Goal: Transaction & Acquisition: Purchase product/service

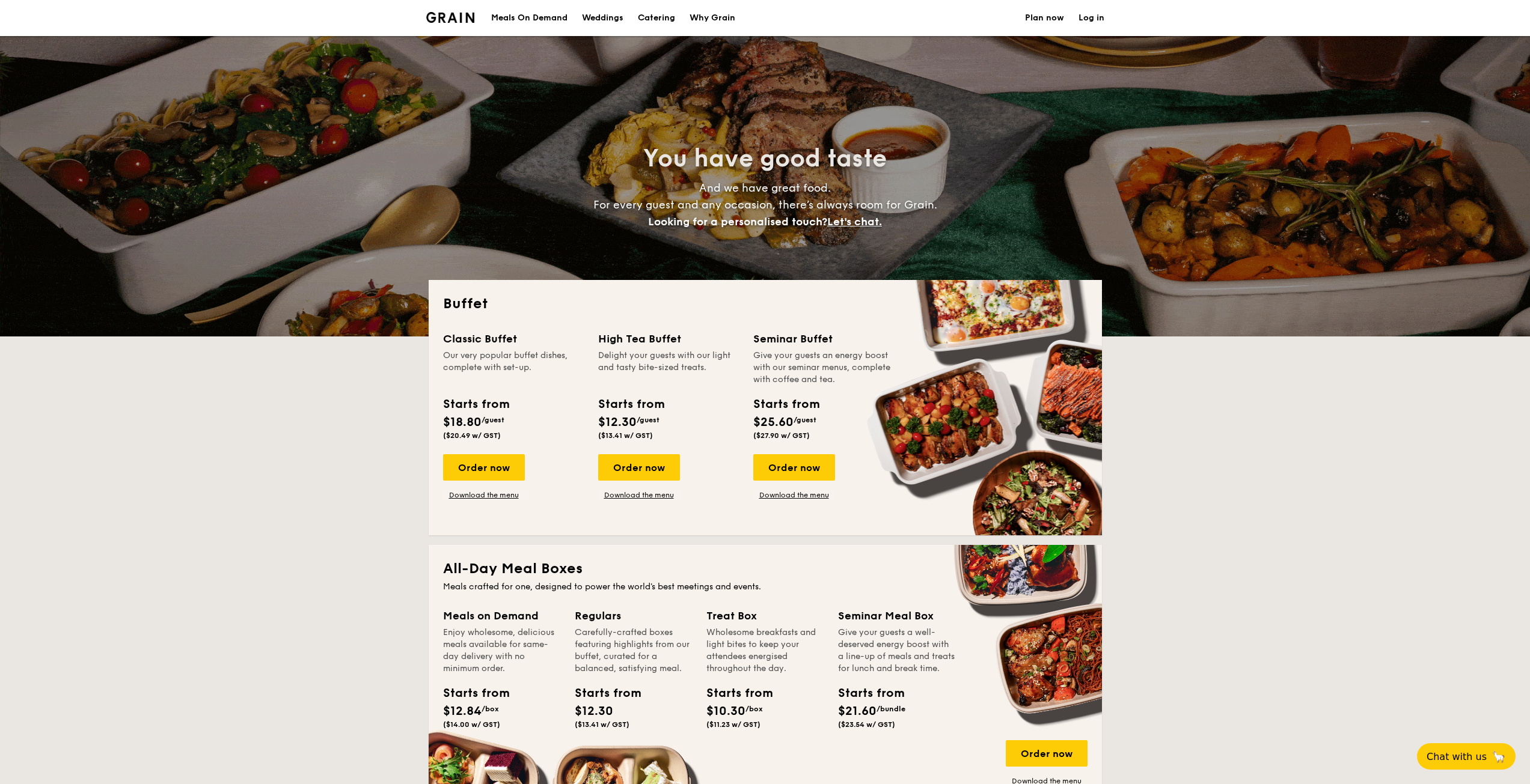
select select
drag, startPoint x: 502, startPoint y: 349, endPoint x: 530, endPoint y: 417, distance: 73.5
click at [530, 417] on div "Classic Buffet Our very popular buffet dishes, complete with set-up. Starts fro…" at bounding box center [514, 388] width 141 height 114
click at [530, 417] on div "Starts from $18.80 /guest ($20.49 w/ GST)" at bounding box center [513, 420] width 150 height 49
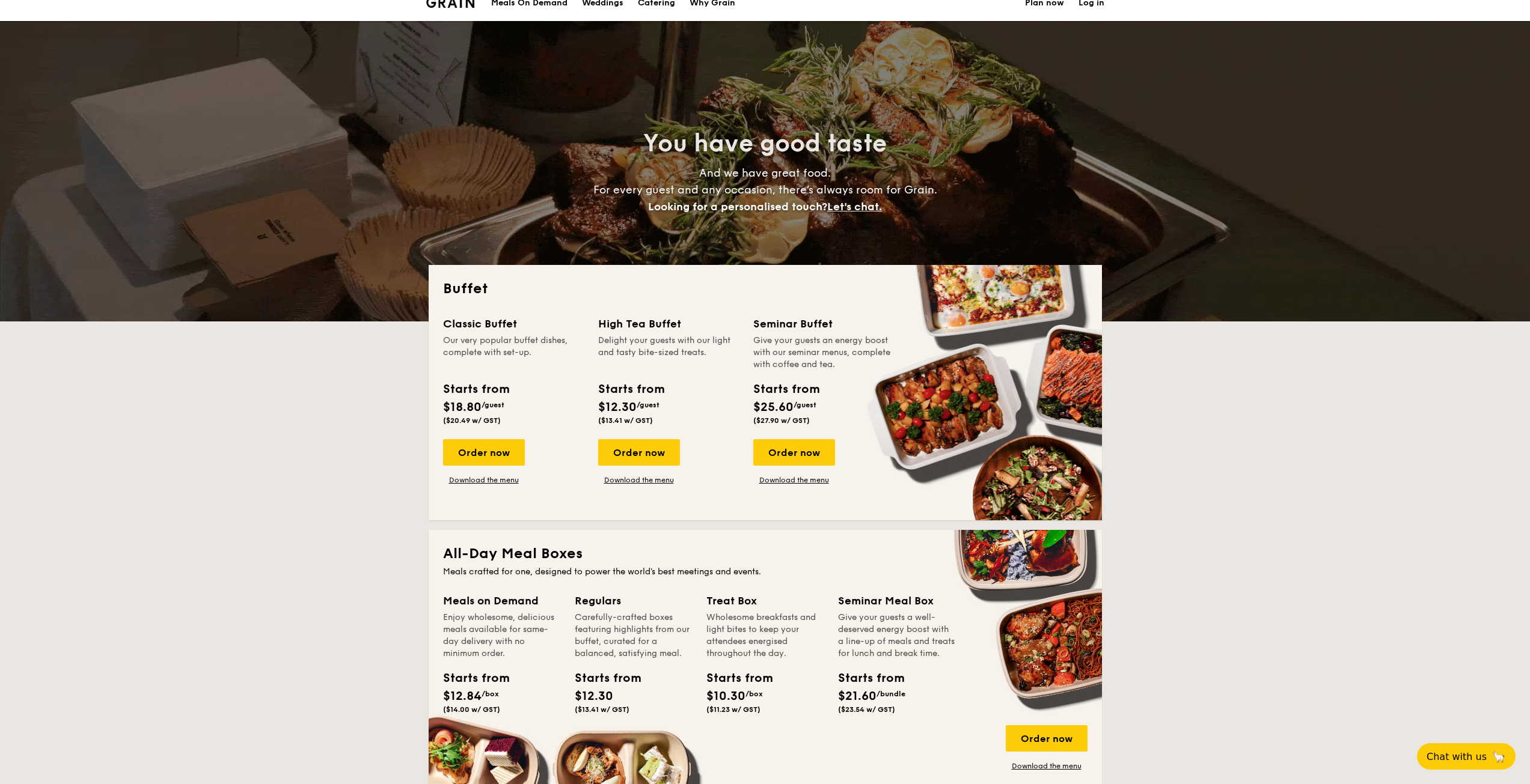
scroll to position [60, 0]
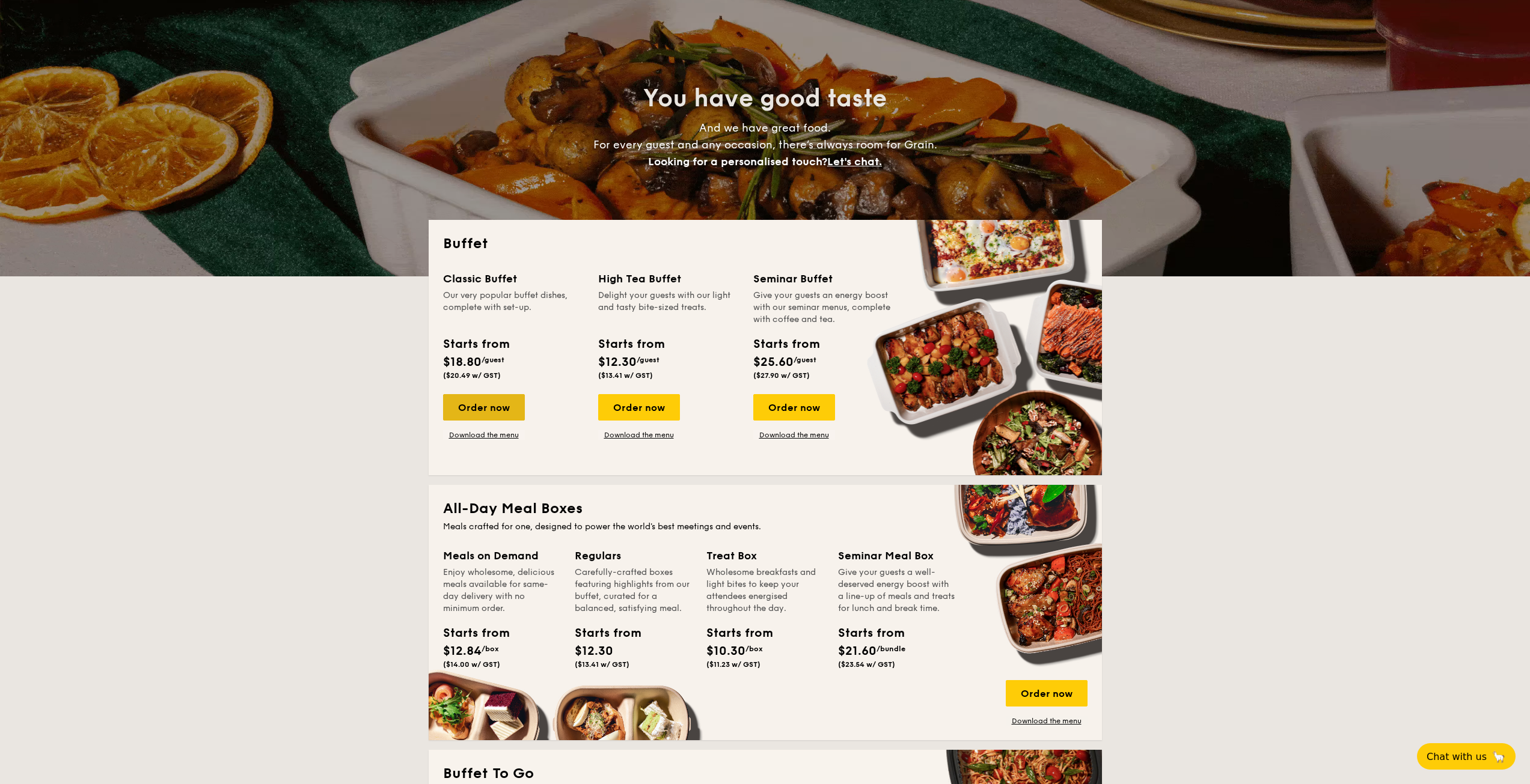
click at [496, 417] on div "Order now" at bounding box center [484, 407] width 82 height 26
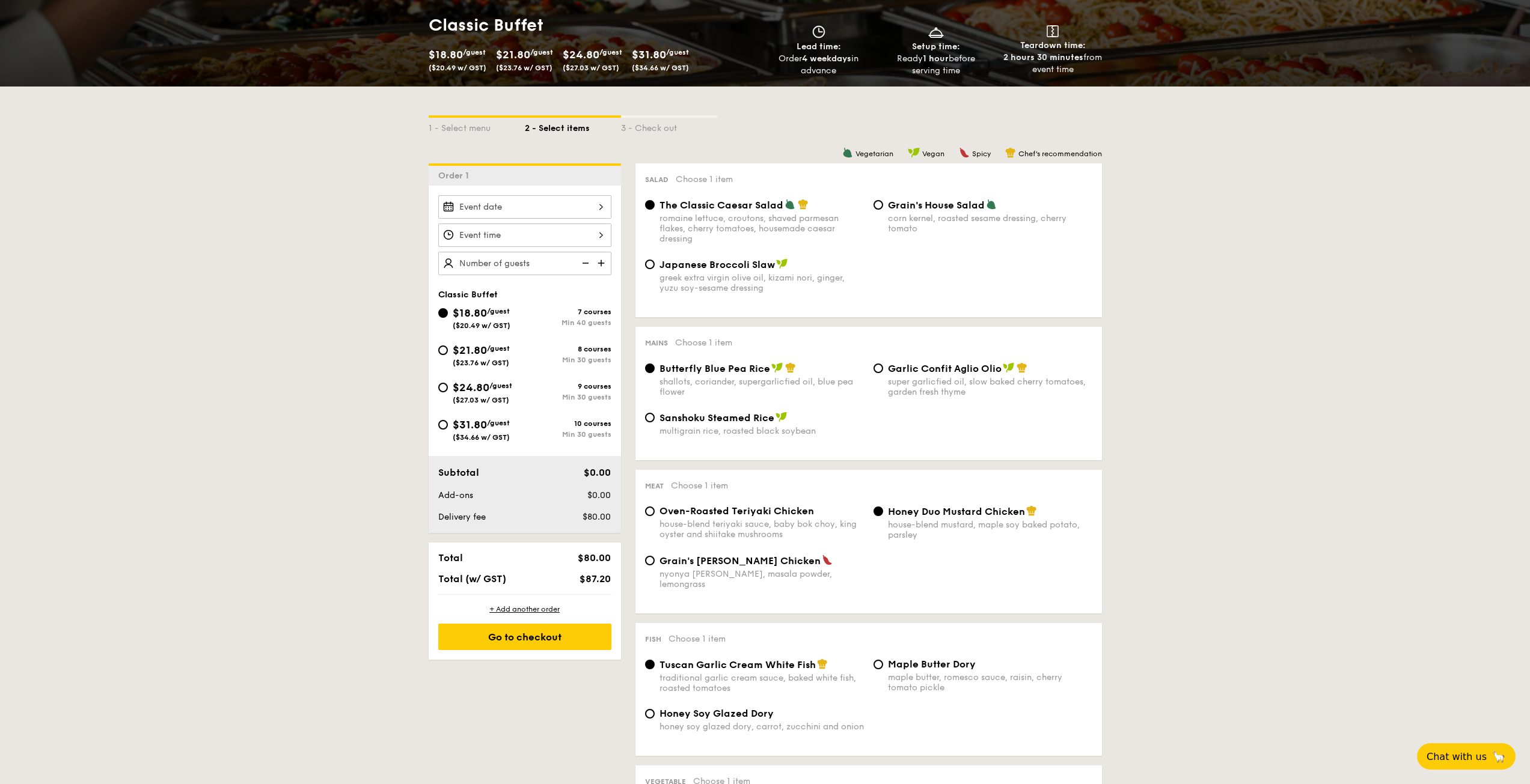
scroll to position [180, 0]
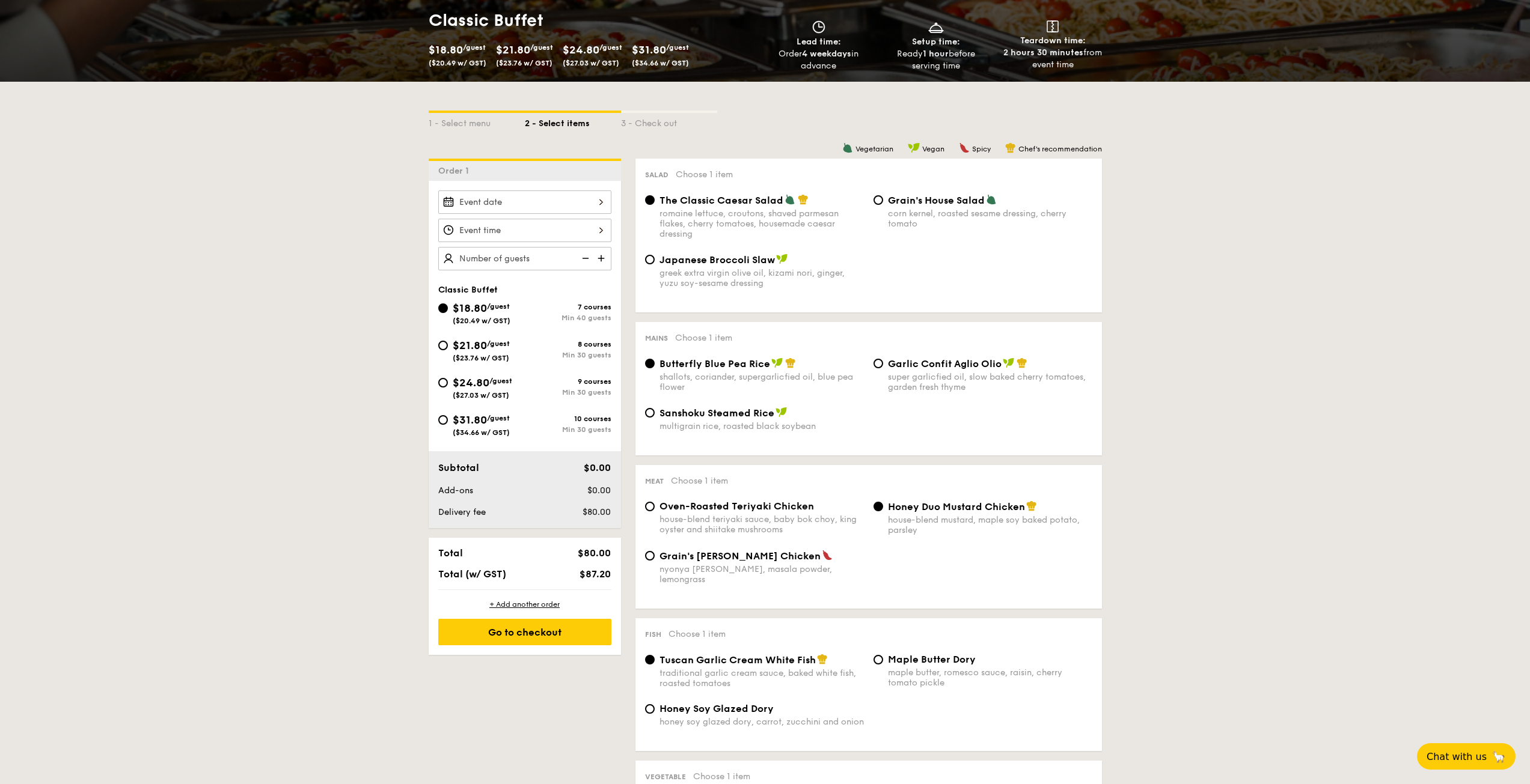
click at [493, 350] on div "$21.80 /guest ($23.76 w/ GST)" at bounding box center [482, 350] width 57 height 25
click at [448, 350] on input "$21.80 /guest ($23.76 w/ GST) 8 courses Min 30 guests" at bounding box center [442, 346] width 10 height 10
radio input "true"
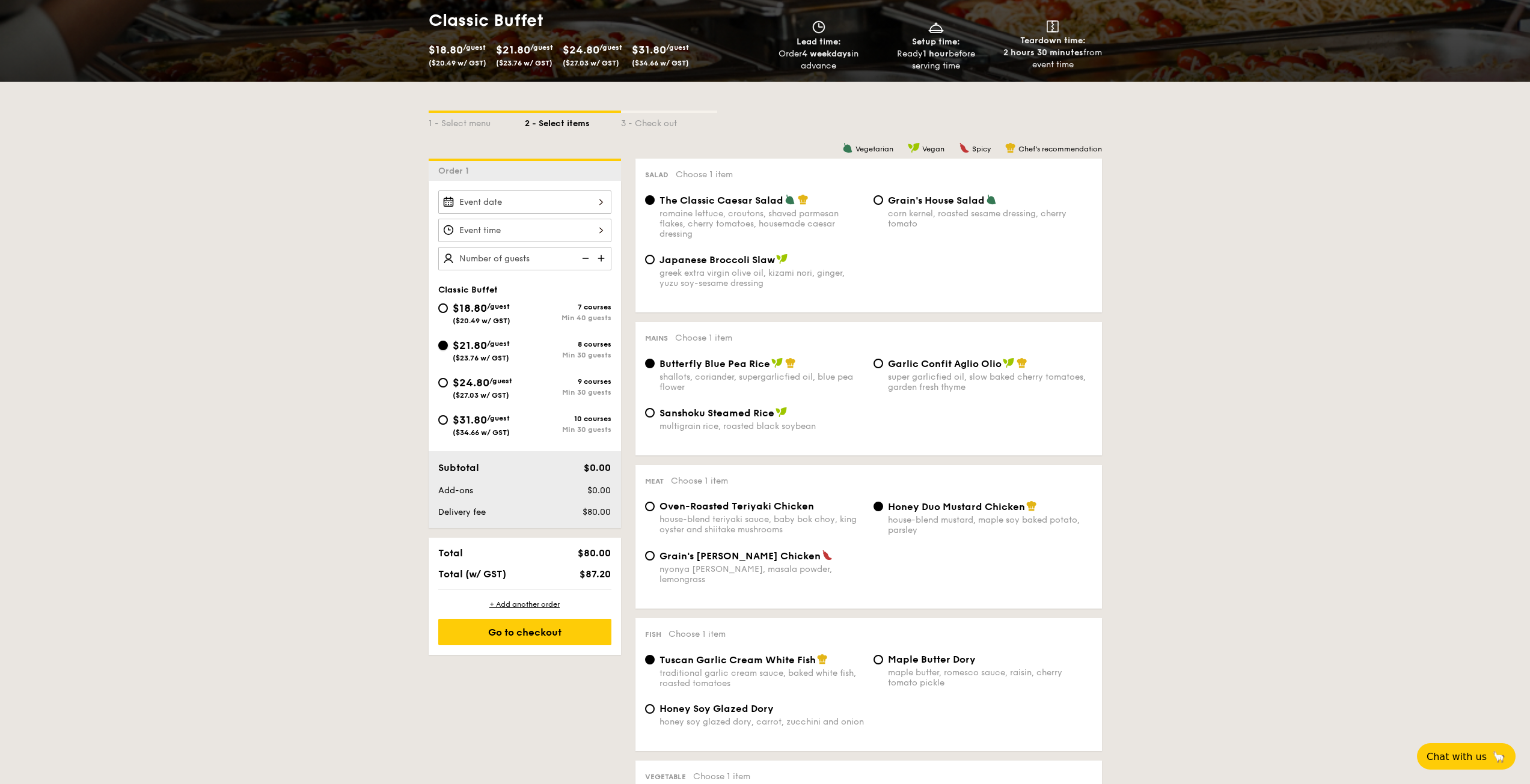
radio input "true"
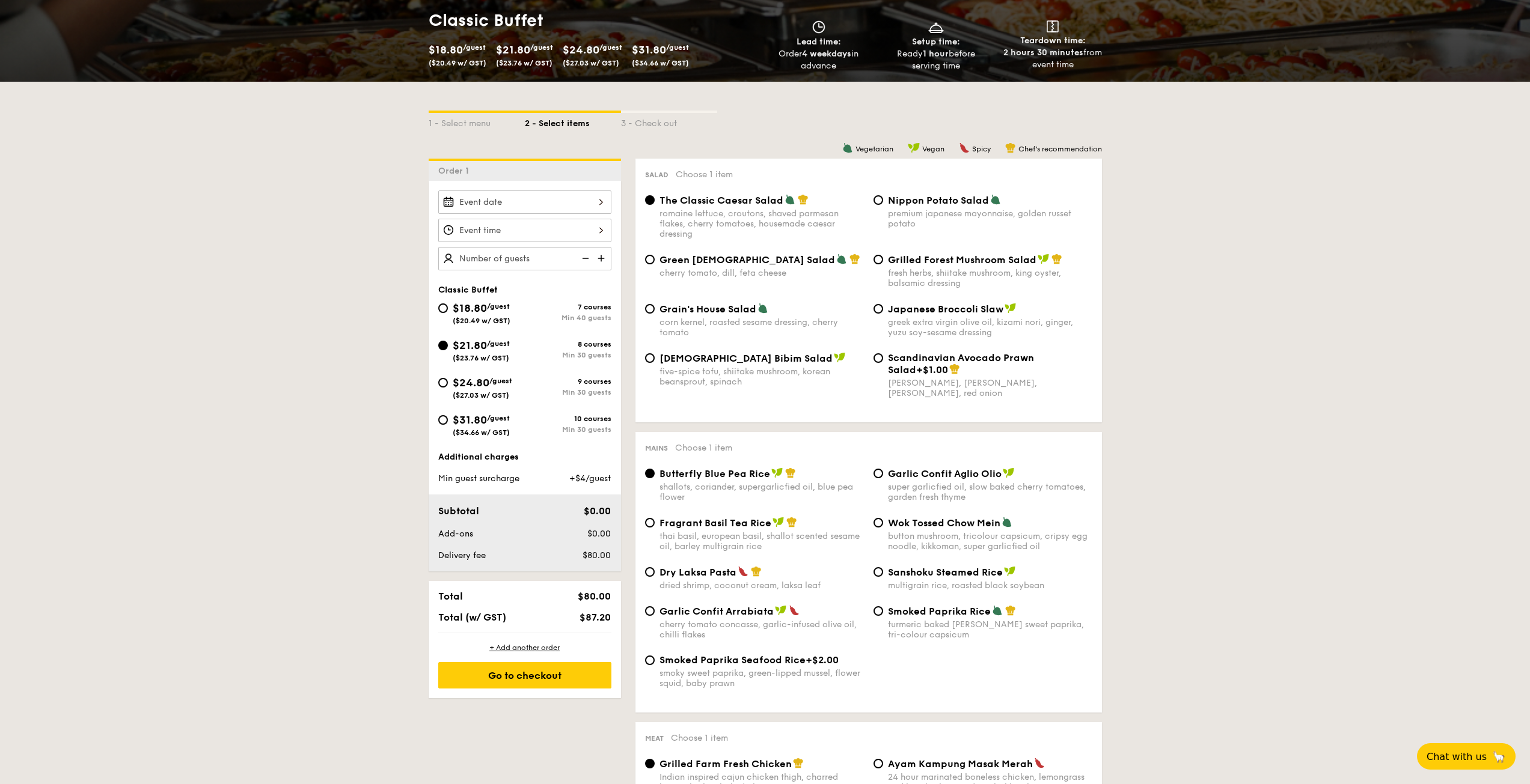
click at [947, 208] on div "premium japanese mayonnaise, golden russet potato" at bounding box center [990, 218] width 205 height 20
click at [884, 205] on input "Nippon Potato Salad premium japanese mayonnaise, golden russet potato" at bounding box center [878, 200] width 10 height 10
radio input "true"
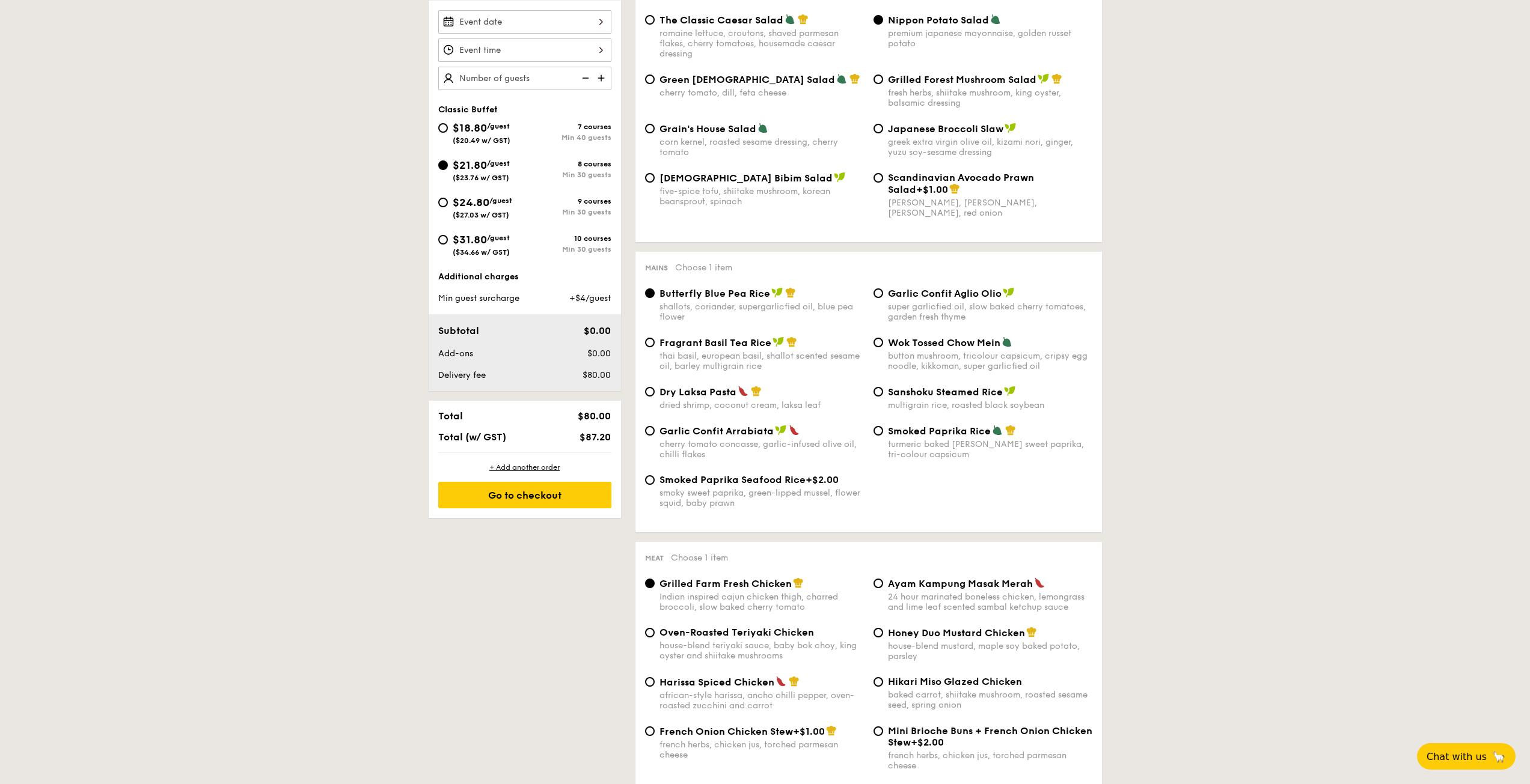
click at [935, 313] on div "super garlicfied oil, slow baked cherry tomatoes, garden fresh thyme" at bounding box center [990, 311] width 205 height 20
click at [884, 298] on input "Garlic Confit Aglio Olio super garlicfied oil, slow baked cherry tomatoes, gard…" at bounding box center [878, 293] width 10 height 10
radio input "true"
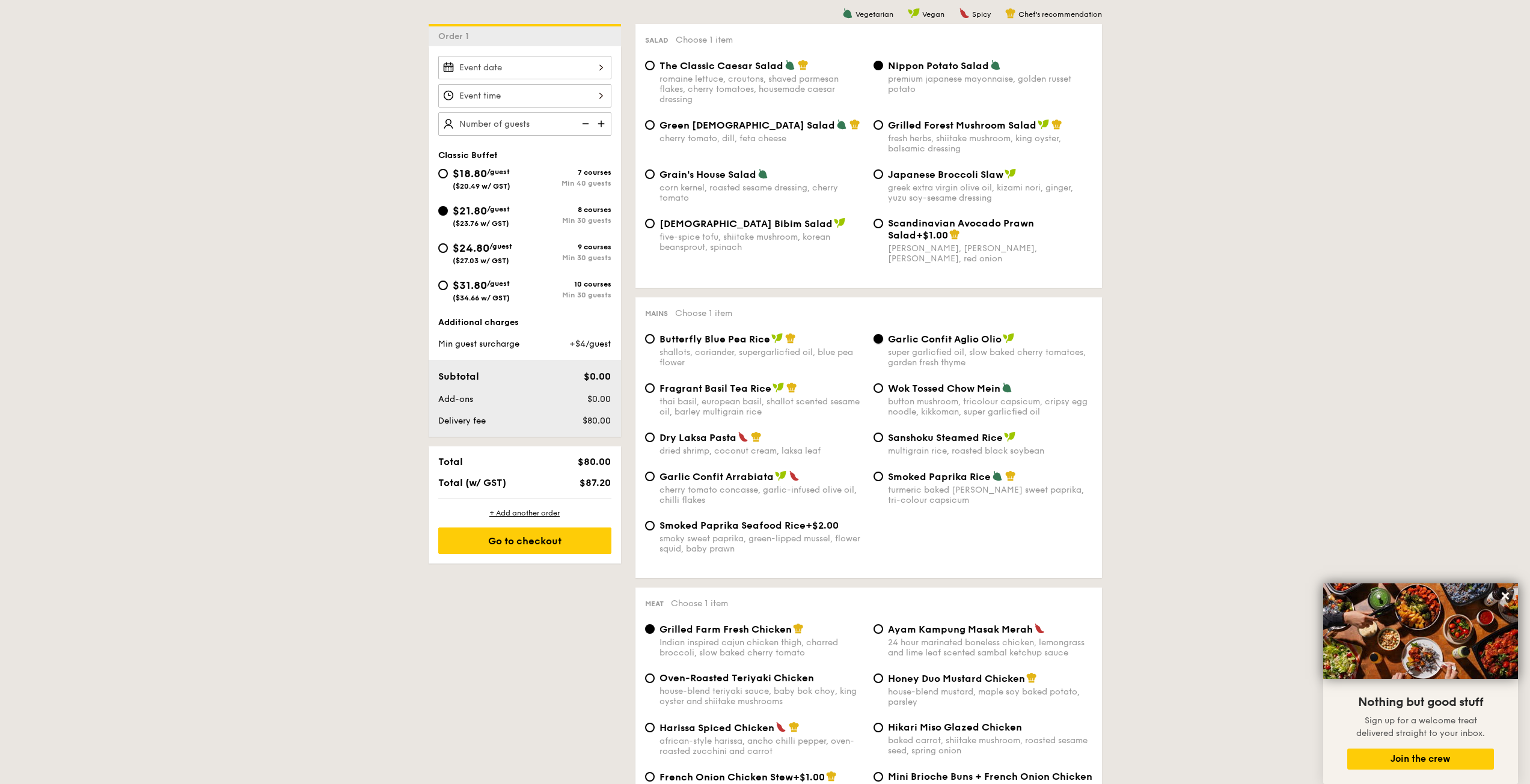
scroll to position [250, 0]
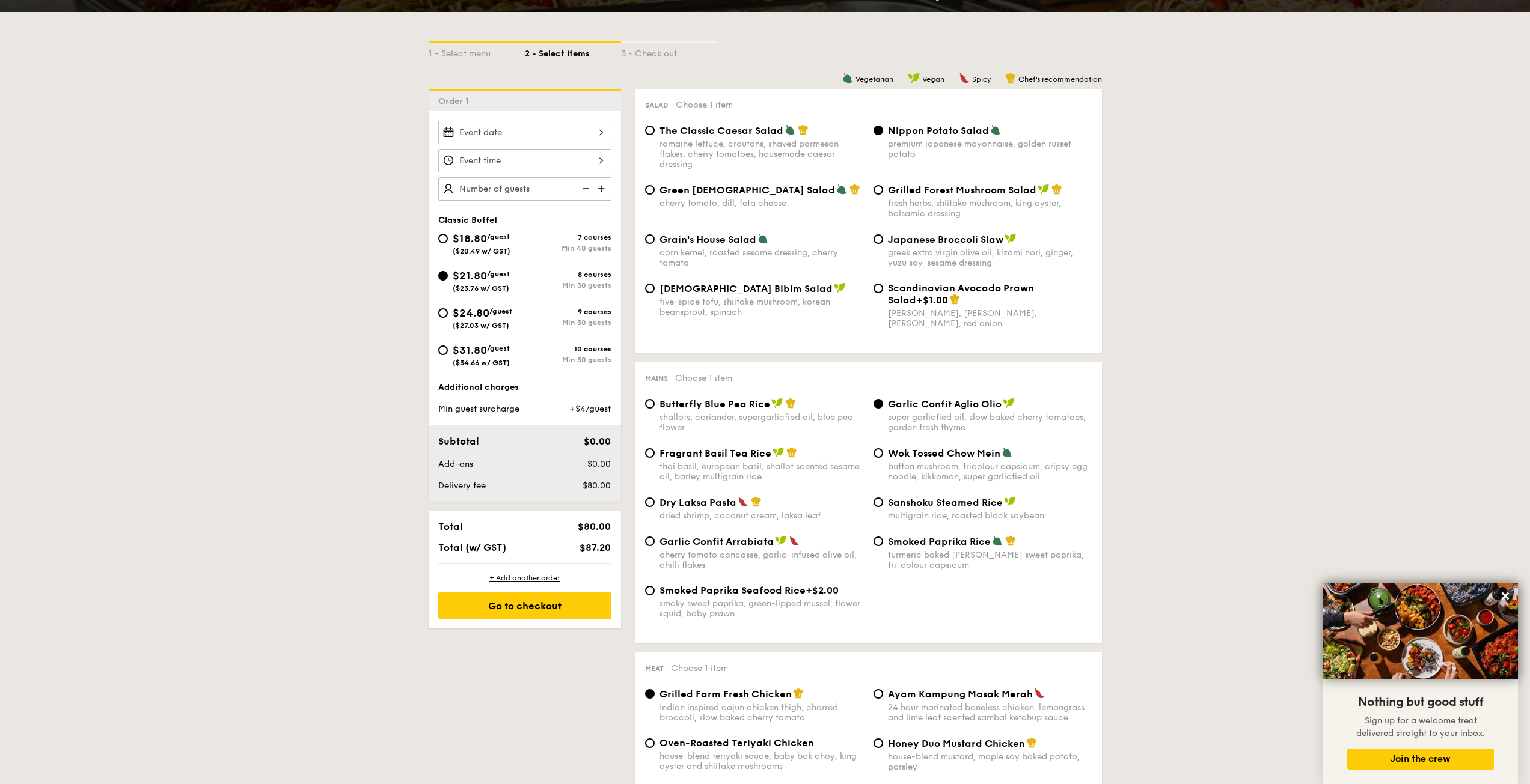
click at [559, 138] on div at bounding box center [524, 132] width 173 height 23
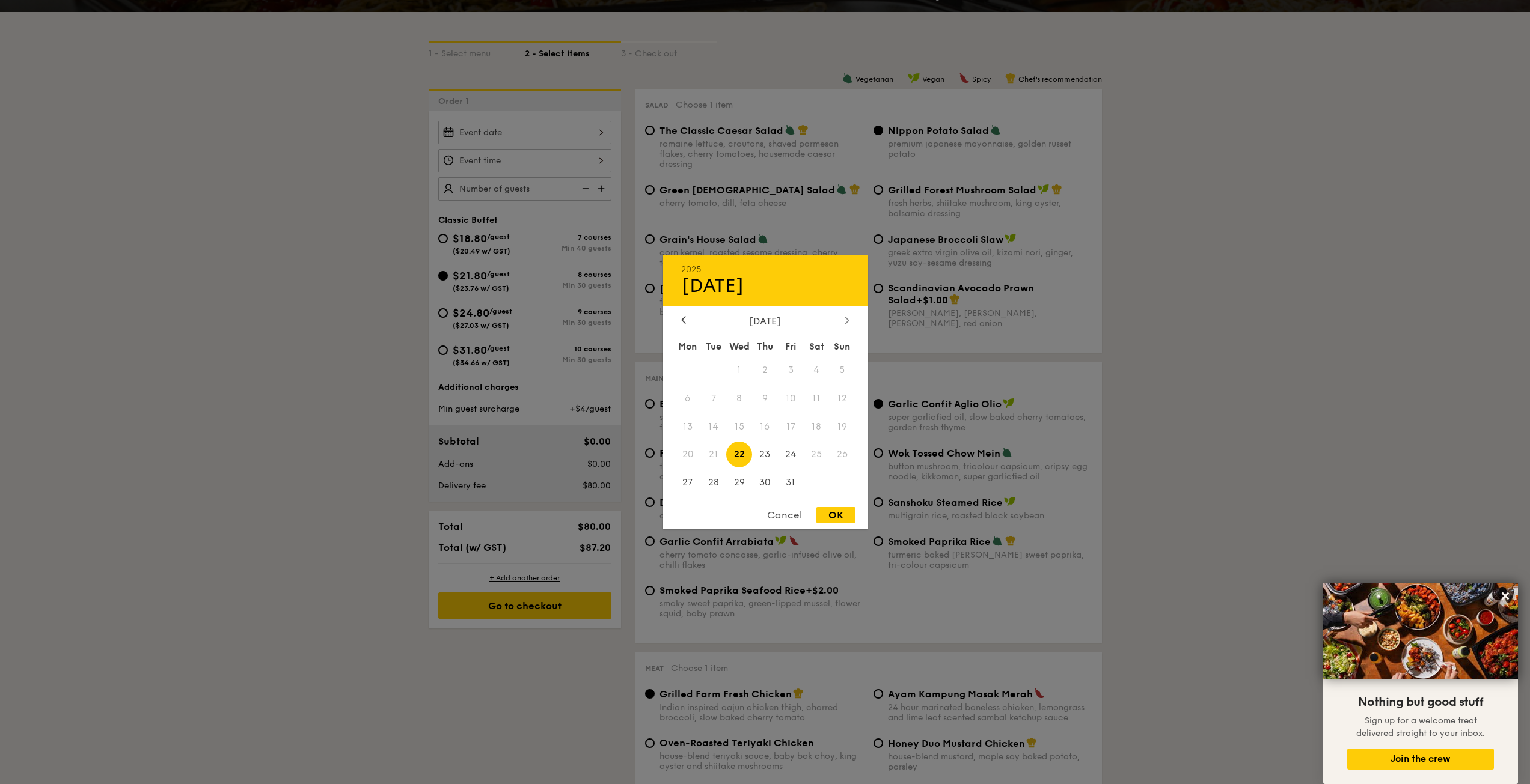
click at [843, 316] on div at bounding box center [847, 320] width 10 height 11
click at [814, 402] on span "8" at bounding box center [817, 398] width 26 height 25
click at [842, 516] on div "OK" at bounding box center [836, 516] width 39 height 16
type input "[DATE]"
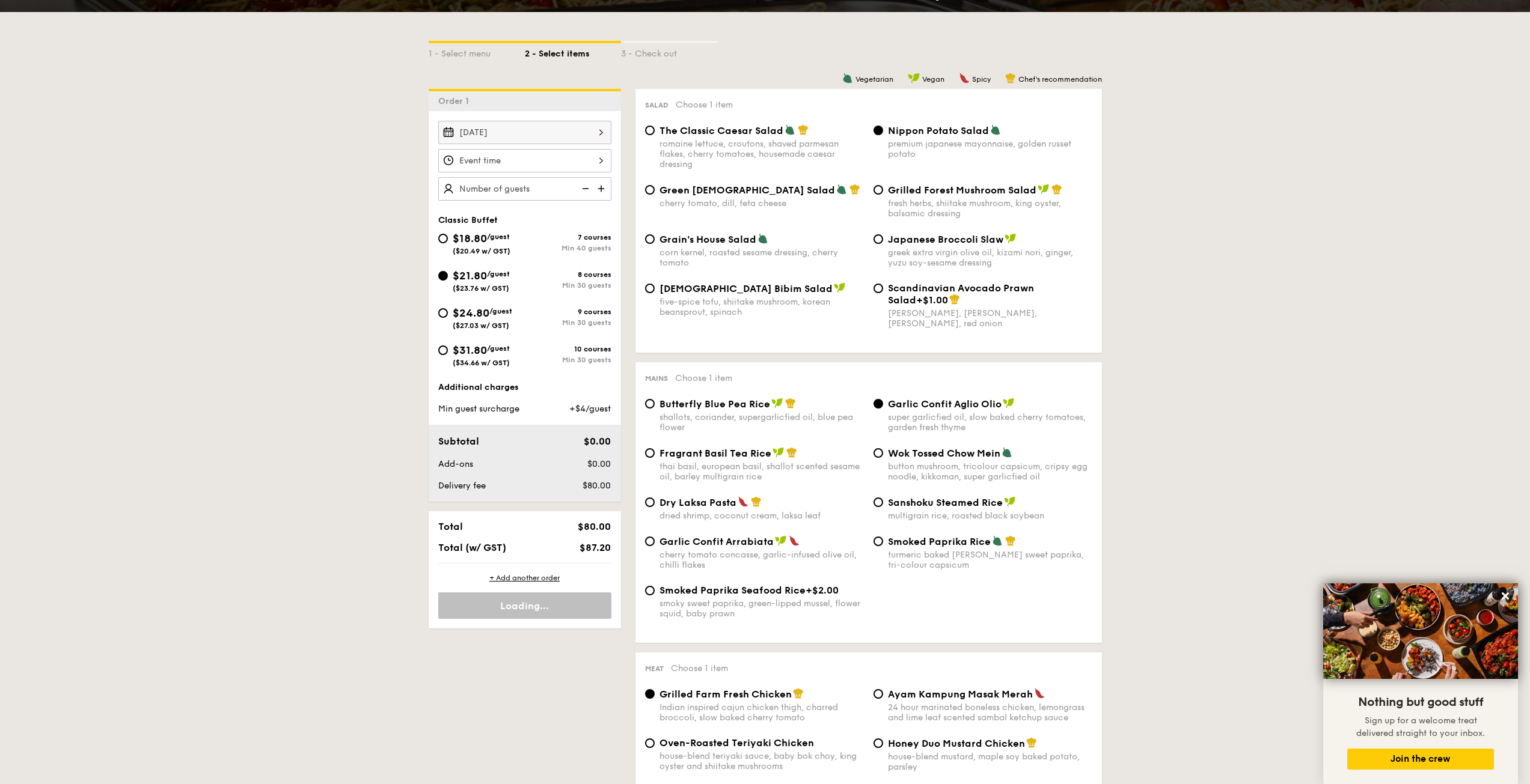
click at [592, 156] on div at bounding box center [524, 160] width 173 height 23
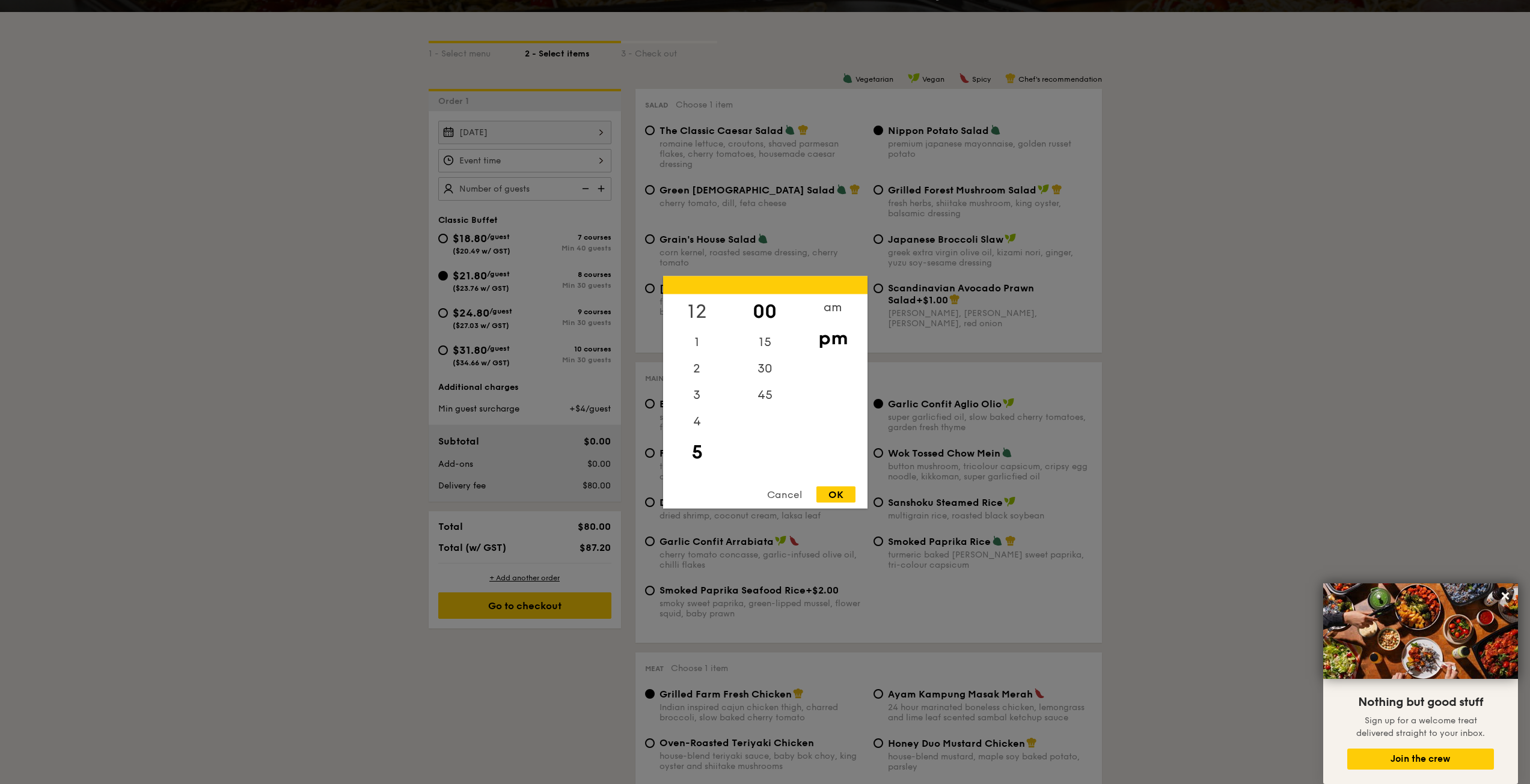
click at [694, 307] on div "12" at bounding box center [697, 311] width 68 height 34
click at [836, 495] on div "OK" at bounding box center [836, 495] width 39 height 16
type input "12:00PM"
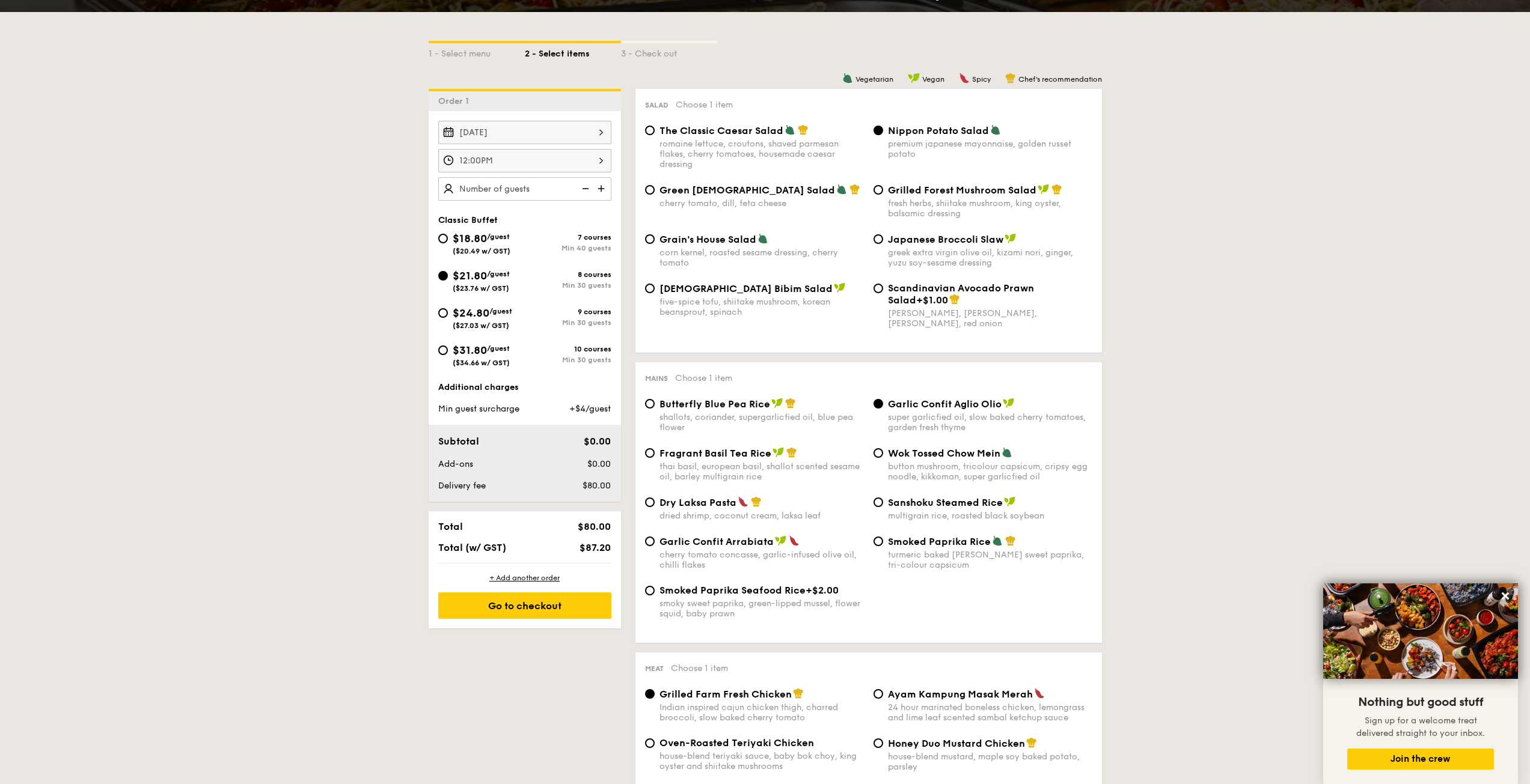
click at [603, 190] on img at bounding box center [602, 188] width 18 height 22
type input "30 guests"
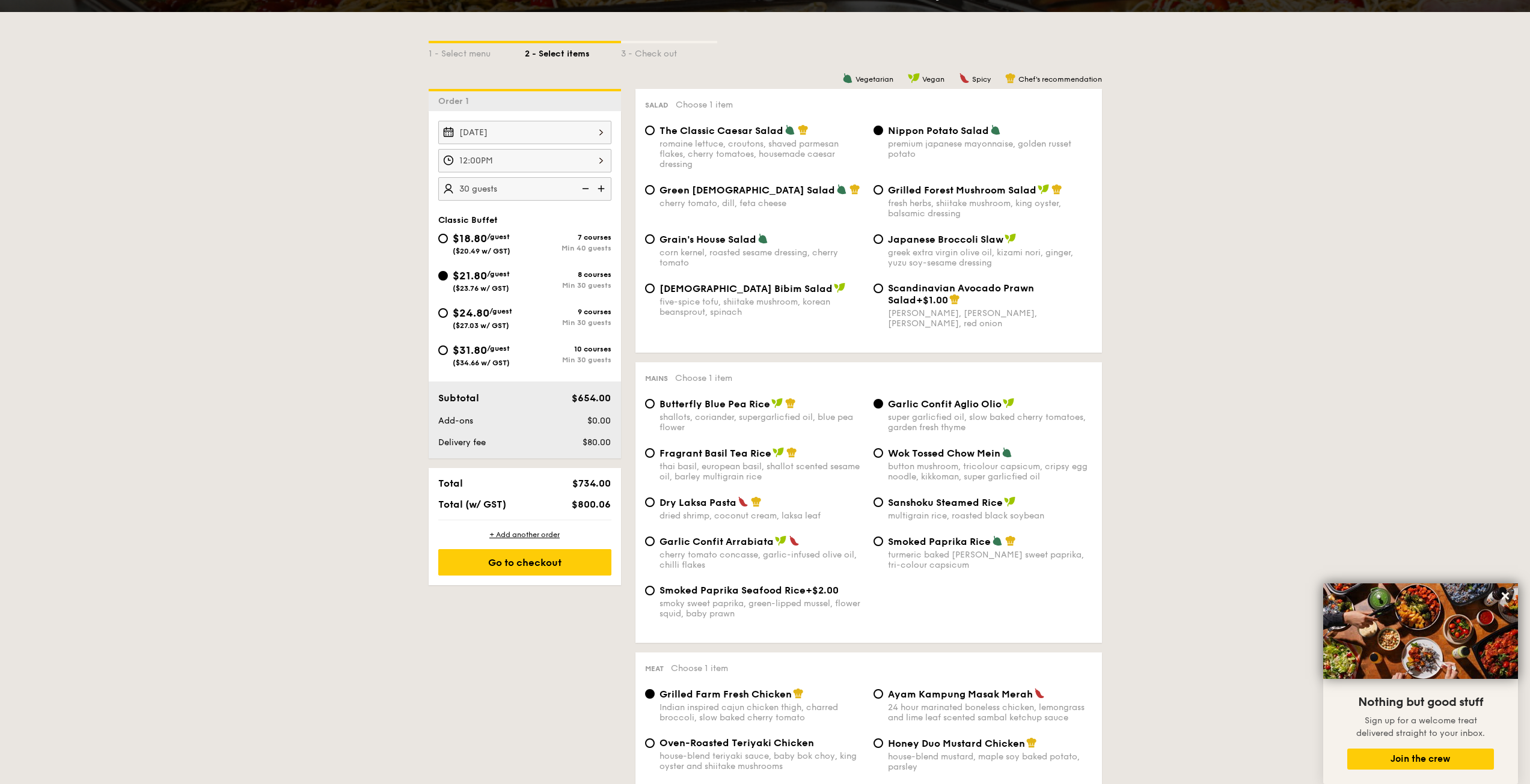
drag, startPoint x: 596, startPoint y: 504, endPoint x: 586, endPoint y: 483, distance: 23.3
click at [586, 483] on div "Total $734.00 Total (w/ GST) $800.06" at bounding box center [525, 493] width 193 height 52
click at [586, 483] on span "$734.00" at bounding box center [591, 483] width 38 height 11
drag, startPoint x: 586, startPoint y: 488, endPoint x: 596, endPoint y: 508, distance: 22.4
click at [596, 508] on div "Total $734.00 Total (w/ GST) $800.06" at bounding box center [525, 493] width 193 height 52
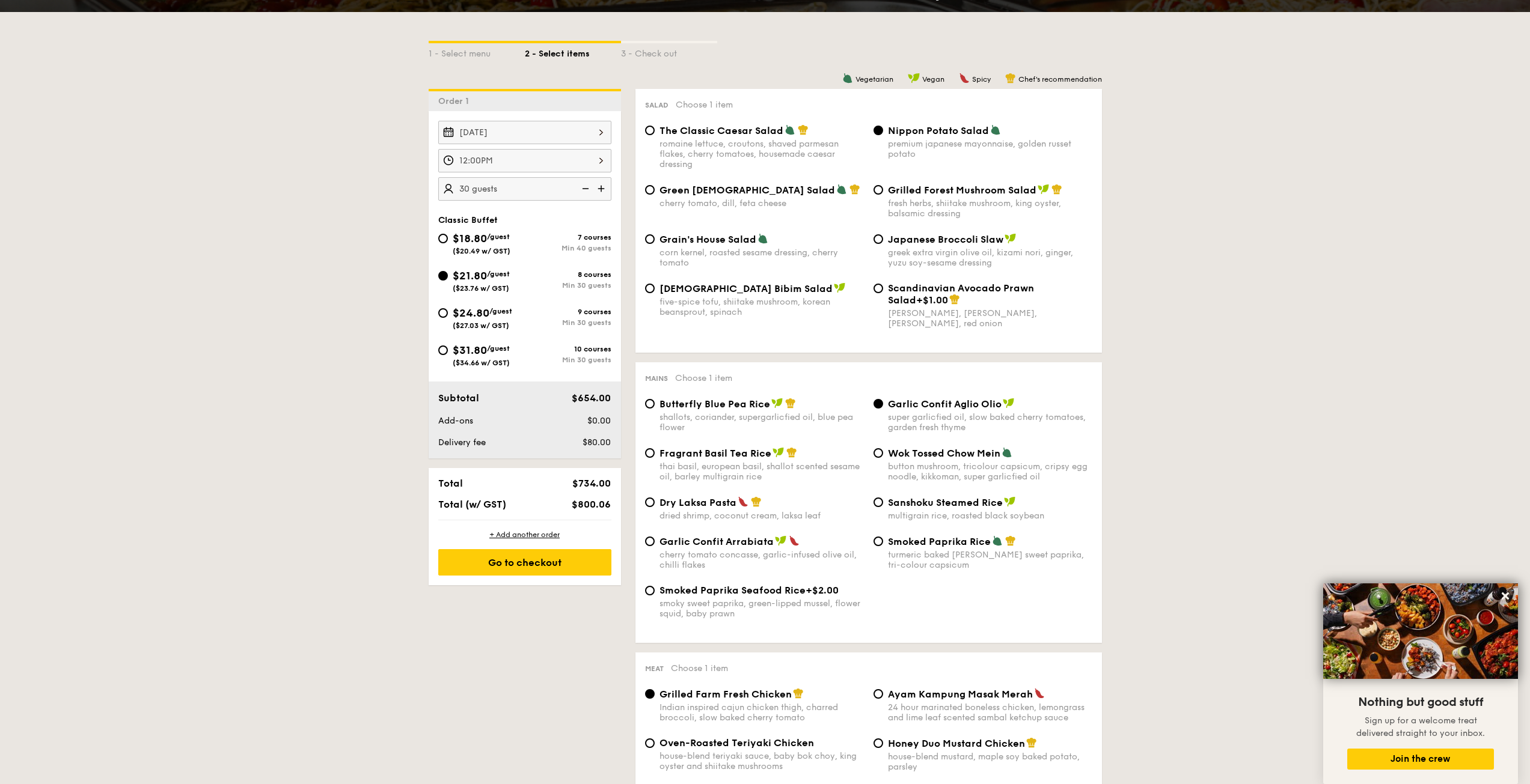
click at [596, 508] on span "$800.06" at bounding box center [591, 504] width 39 height 11
drag, startPoint x: 596, startPoint y: 508, endPoint x: 590, endPoint y: 482, distance: 26.7
click at [590, 483] on div "Total $734.00 Total (w/ GST) $800.06" at bounding box center [525, 493] width 193 height 52
click at [590, 481] on span "$734.00" at bounding box center [591, 483] width 38 height 11
drag, startPoint x: 590, startPoint y: 481, endPoint x: 592, endPoint y: 506, distance: 25.1
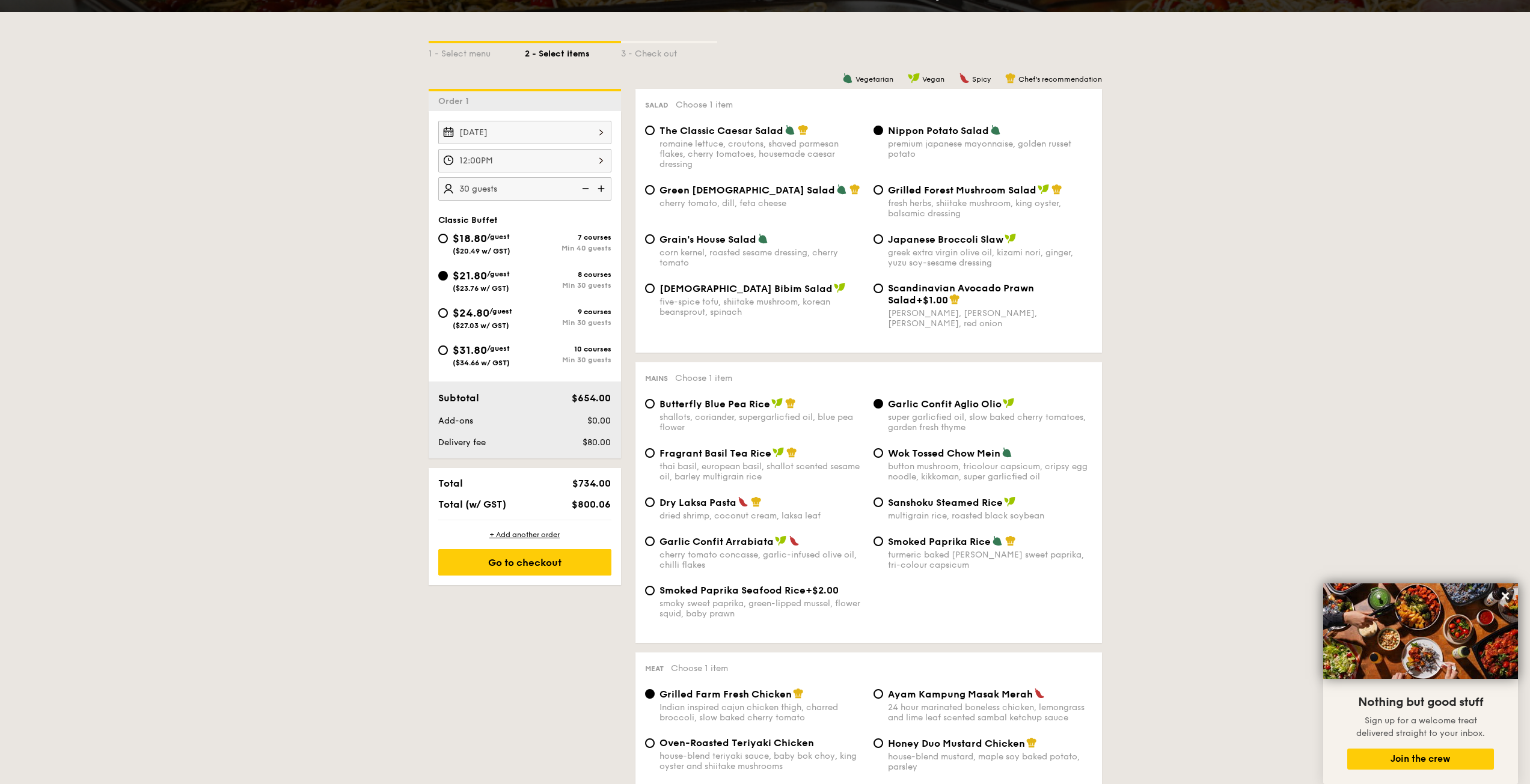
click at [592, 506] on div "Total $734.00 Total (w/ GST) $800.06" at bounding box center [525, 493] width 193 height 52
click at [584, 477] on div "Total $734.00 Total (w/ GST) $800.06" at bounding box center [525, 493] width 193 height 52
drag, startPoint x: 590, startPoint y: 495, endPoint x: 592, endPoint y: 503, distance: 8.2
click at [592, 503] on div "Total $734.00 Total (w/ GST) $800.06" at bounding box center [525, 493] width 193 height 52
click at [592, 503] on span "$800.06" at bounding box center [591, 504] width 39 height 11
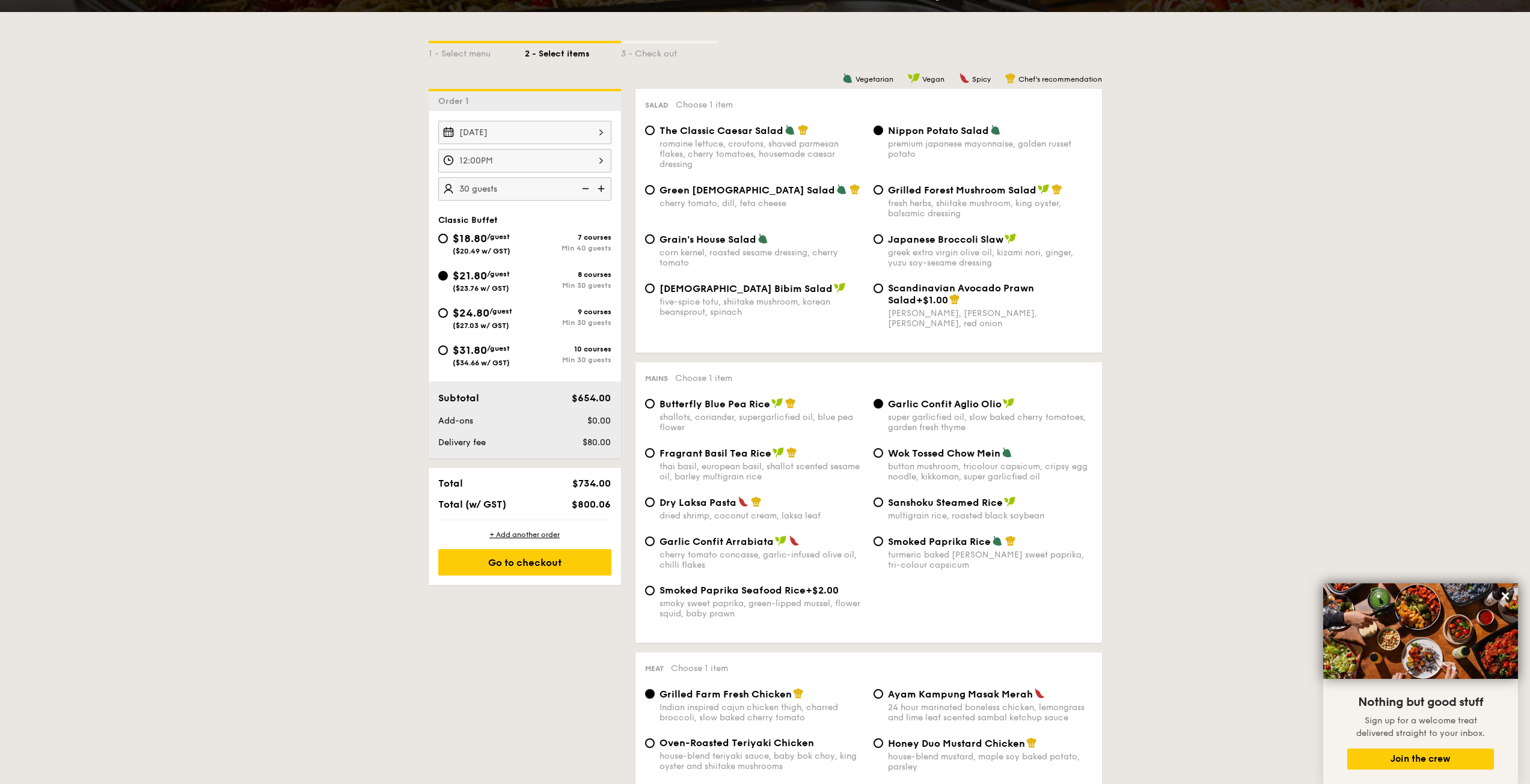
drag, startPoint x: 592, startPoint y: 507, endPoint x: 586, endPoint y: 480, distance: 27.7
click at [591, 498] on div "Total $734.00 Total (w/ GST) $800.06" at bounding box center [525, 493] width 193 height 52
click at [586, 480] on span "$734.00" at bounding box center [591, 483] width 38 height 11
click at [592, 504] on span "$800.06" at bounding box center [591, 504] width 39 height 11
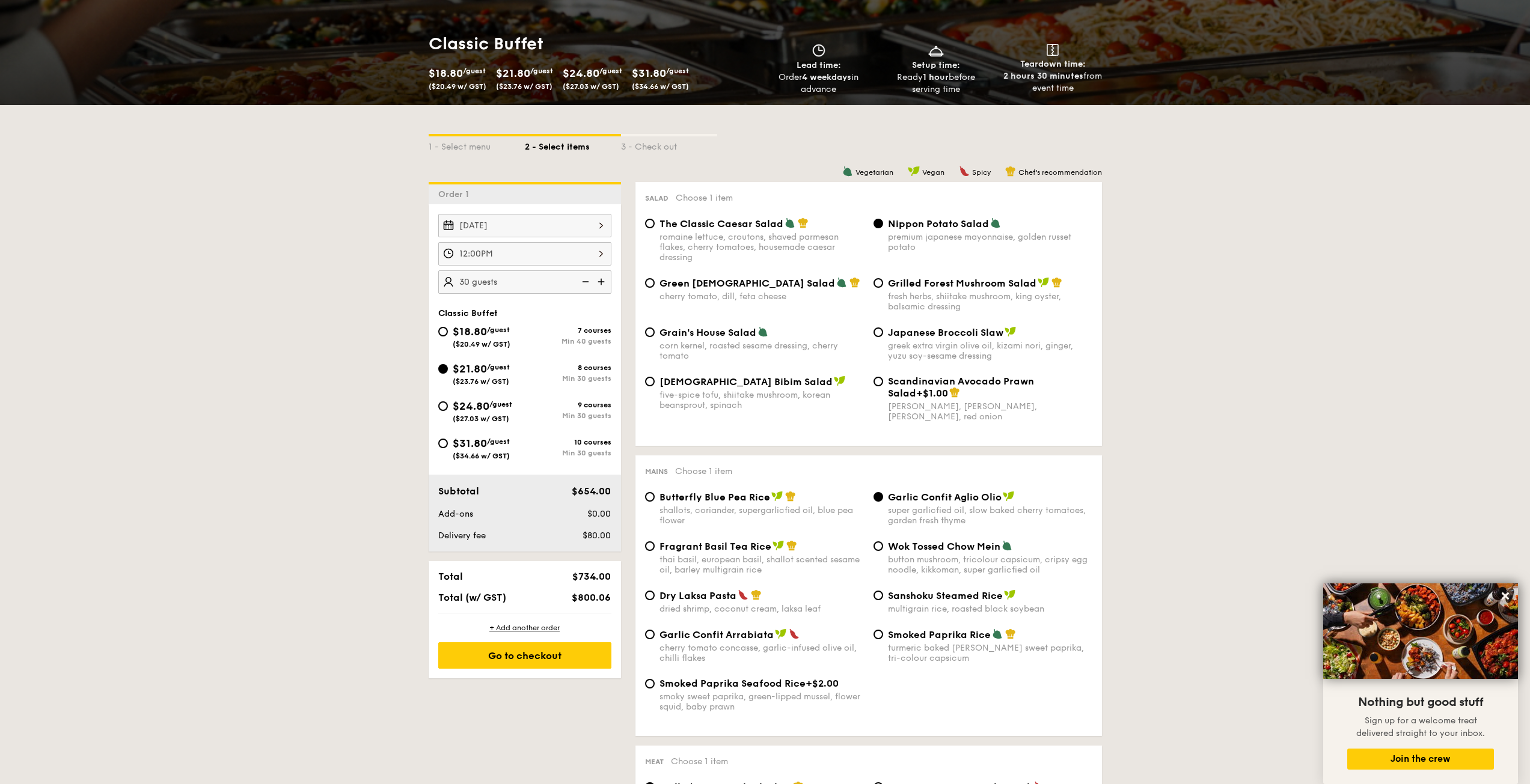
scroll to position [0, 0]
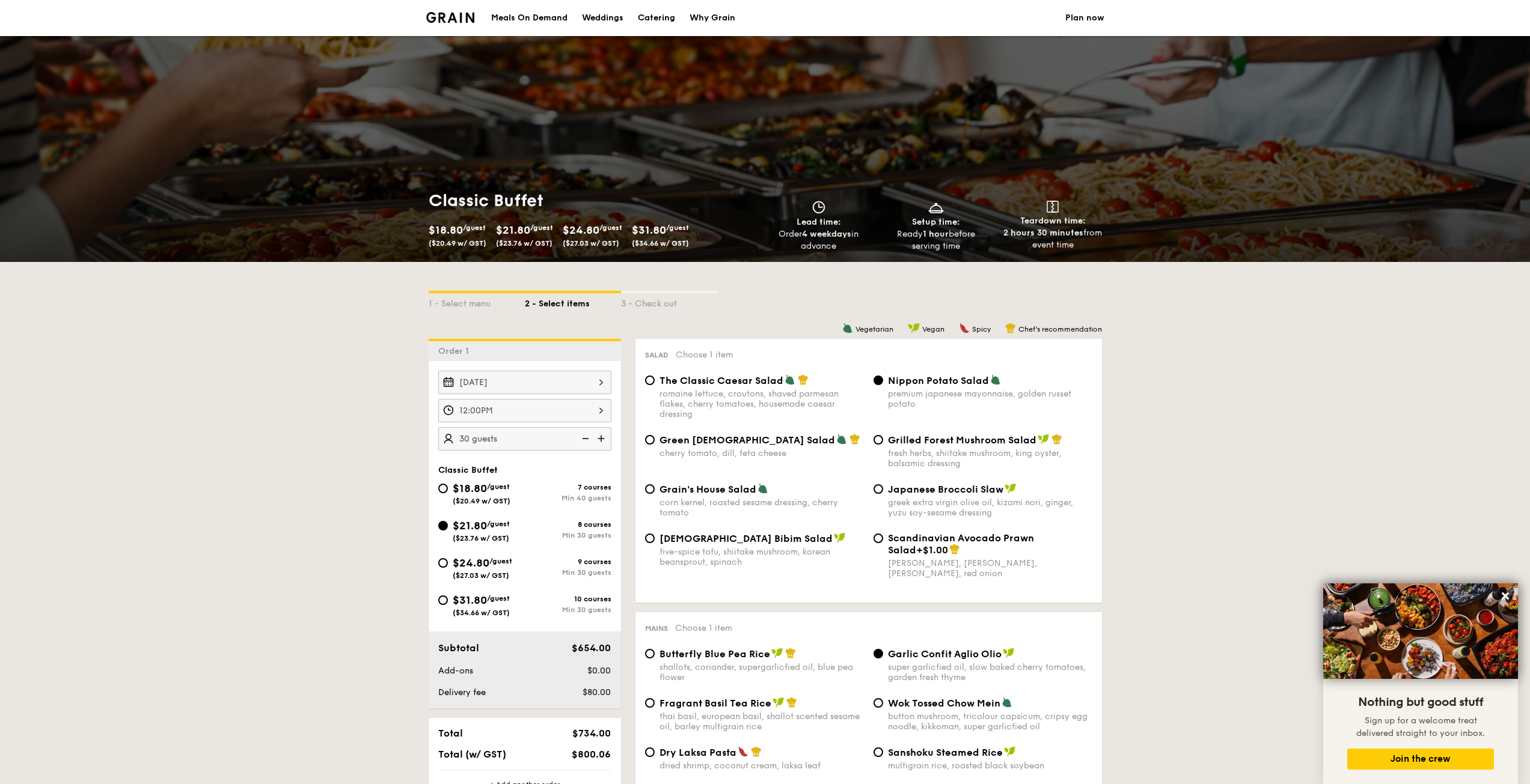
drag, startPoint x: 1096, startPoint y: 250, endPoint x: 758, endPoint y: 196, distance: 342.3
click at [982, 215] on div "Lead time: Order 4 weekdays in advance Setup time: Ready 1 hour before serving …" at bounding box center [936, 226] width 351 height 52
click at [787, 196] on div "Classic Buffet $18.80 /guest ($20.49 w/ GST) $21.80 /guest ($23.76 w/ GST) $24.…" at bounding box center [765, 220] width 683 height 62
drag, startPoint x: 1017, startPoint y: 220, endPoint x: 1096, endPoint y: 244, distance: 82.6
click at [1097, 243] on div "Lead time: Order 4 weekdays in advance Setup time: Ready 1 hour before serving …" at bounding box center [936, 226] width 351 height 52
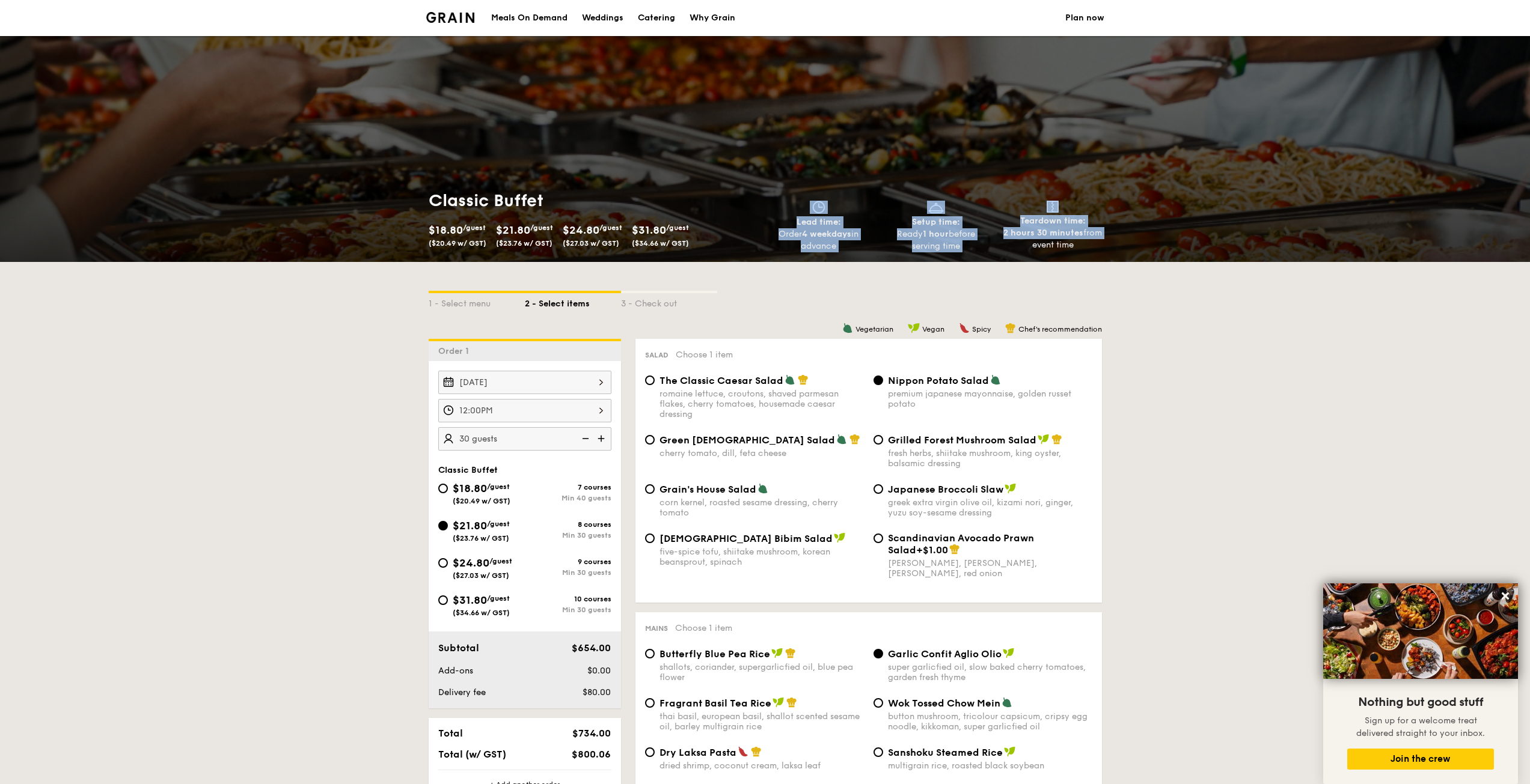
click at [1096, 244] on div "2 hours 30 minutes from event time" at bounding box center [1052, 239] width 107 height 24
drag, startPoint x: 1085, startPoint y: 247, endPoint x: 1138, endPoint y: 256, distance: 53.8
click at [1138, 256] on div "Classic Buffet $18.80 /guest ($20.49 w/ GST) $21.80 /guest ($23.76 w/ GST) $24.…" at bounding box center [765, 220] width 1530 height 82
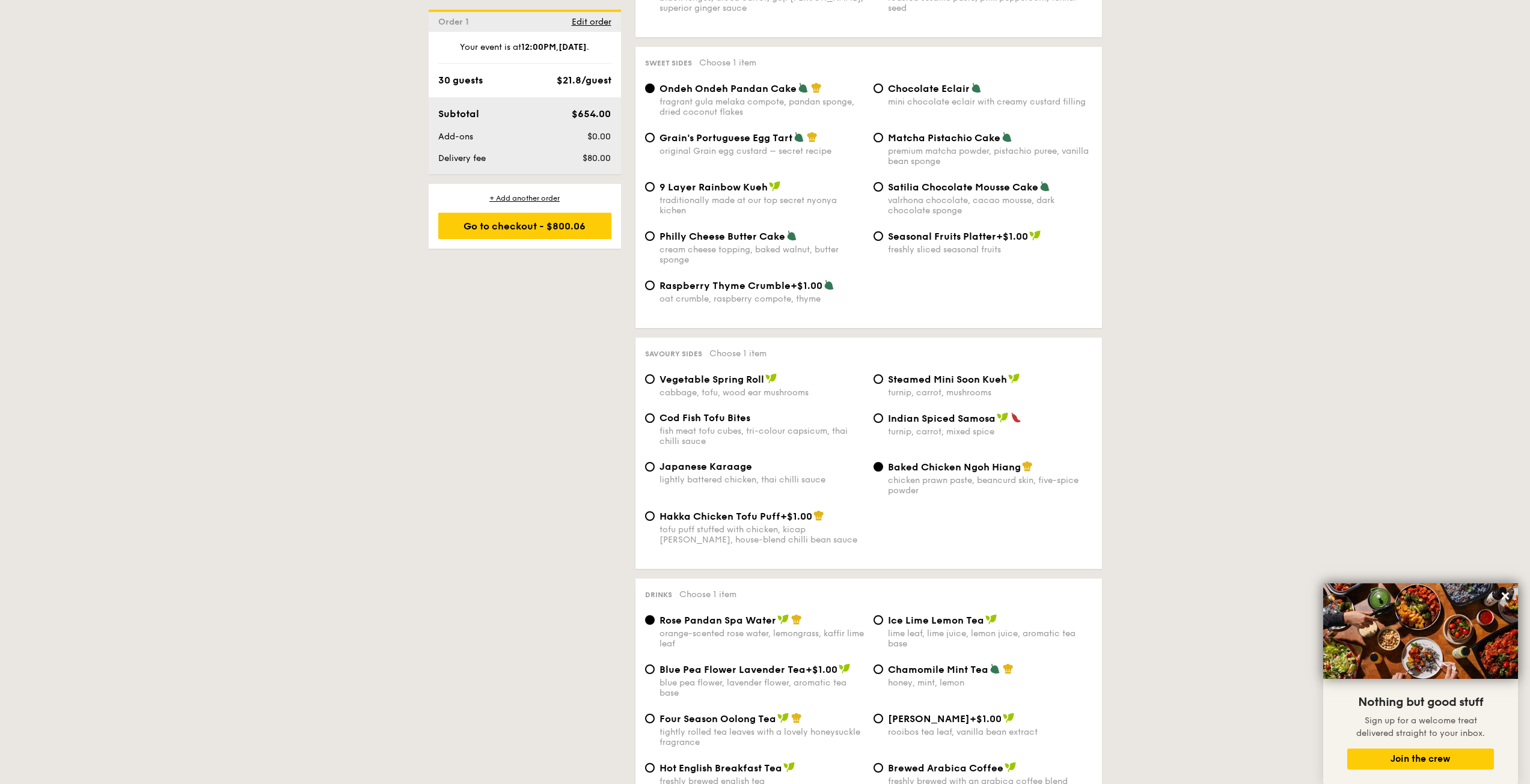
scroll to position [1803, 0]
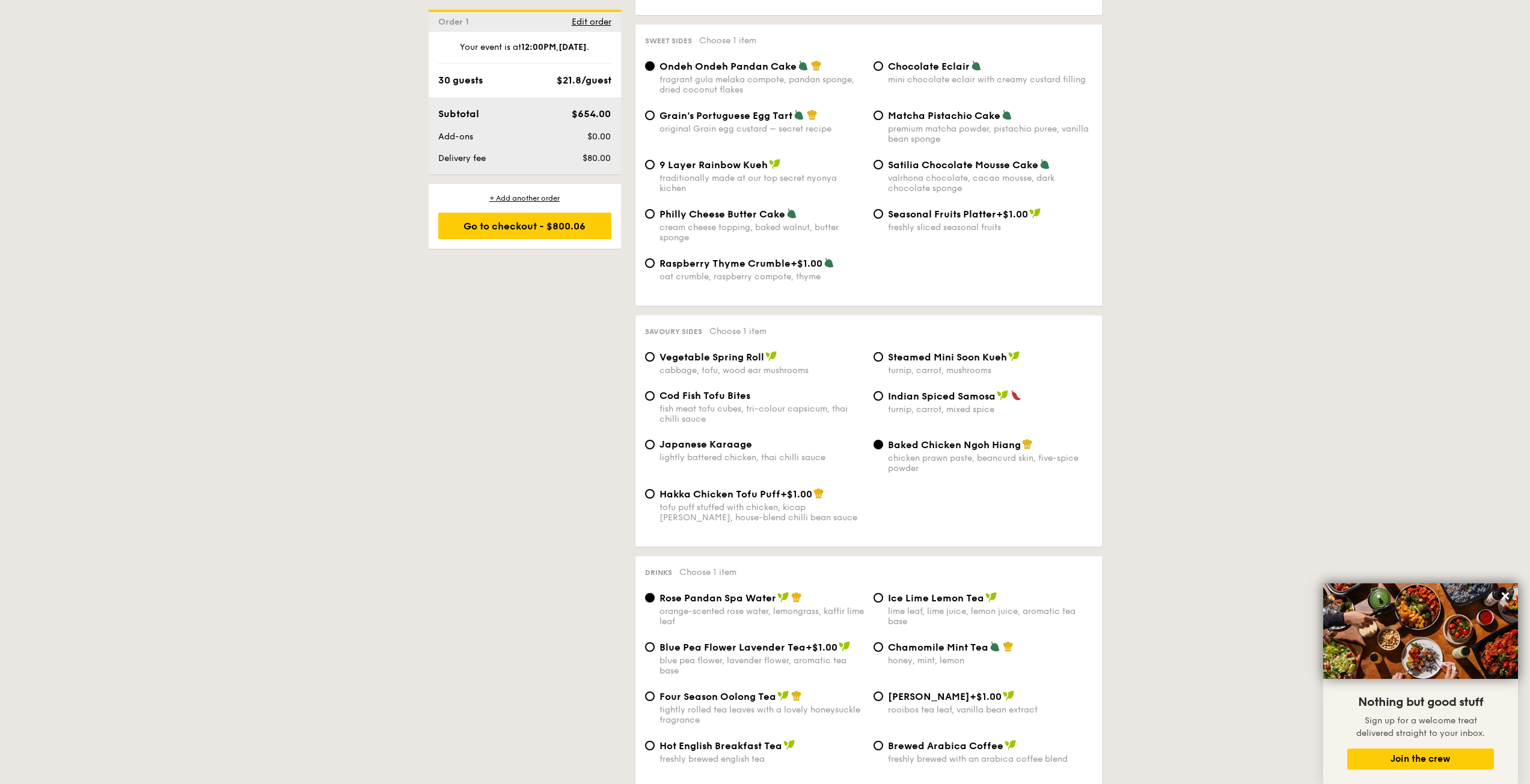
click at [730, 390] on div "Cod Fish Tofu Bites fish meat tofu cubes, tri-colour capsicum, thai chilli sauce" at bounding box center [761, 407] width 205 height 34
click at [655, 391] on input "Cod Fish Tofu Bites fish meat tofu cubes, tri-colour capsicum, thai chilli sauce" at bounding box center [650, 396] width 10 height 10
radio input "true"
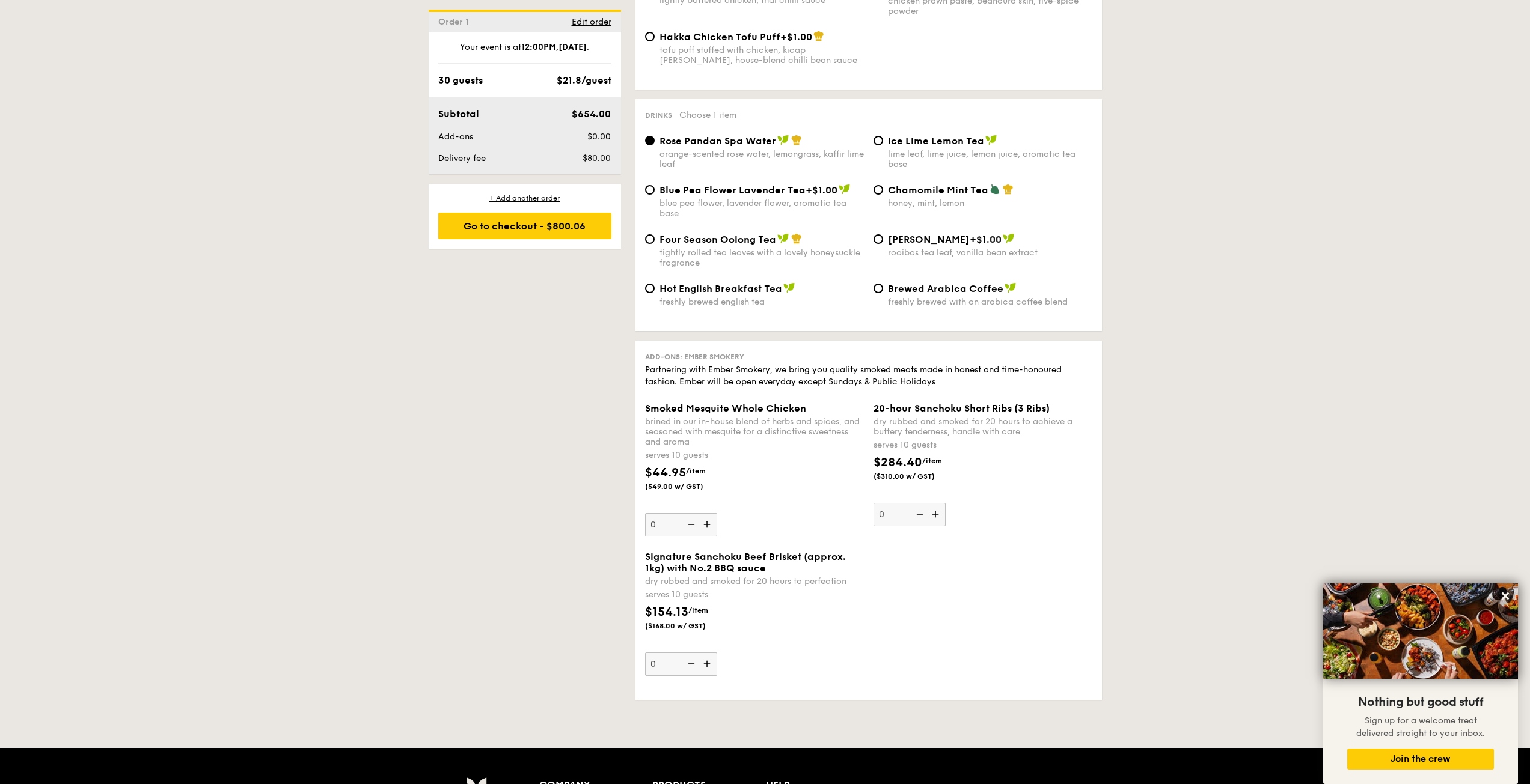
scroll to position [2283, 0]
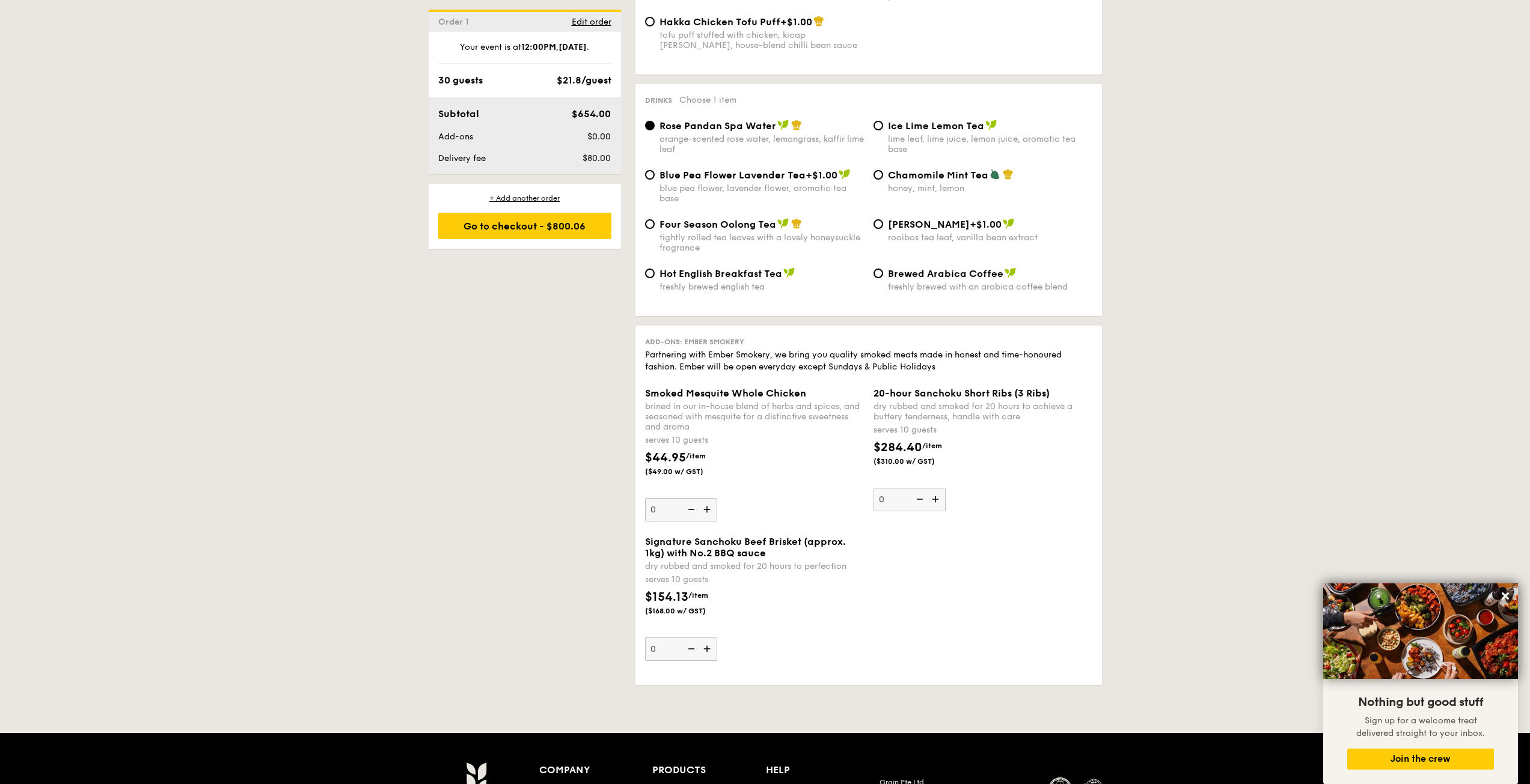
drag, startPoint x: 1160, startPoint y: 546, endPoint x: 1174, endPoint y: 513, distance: 35.8
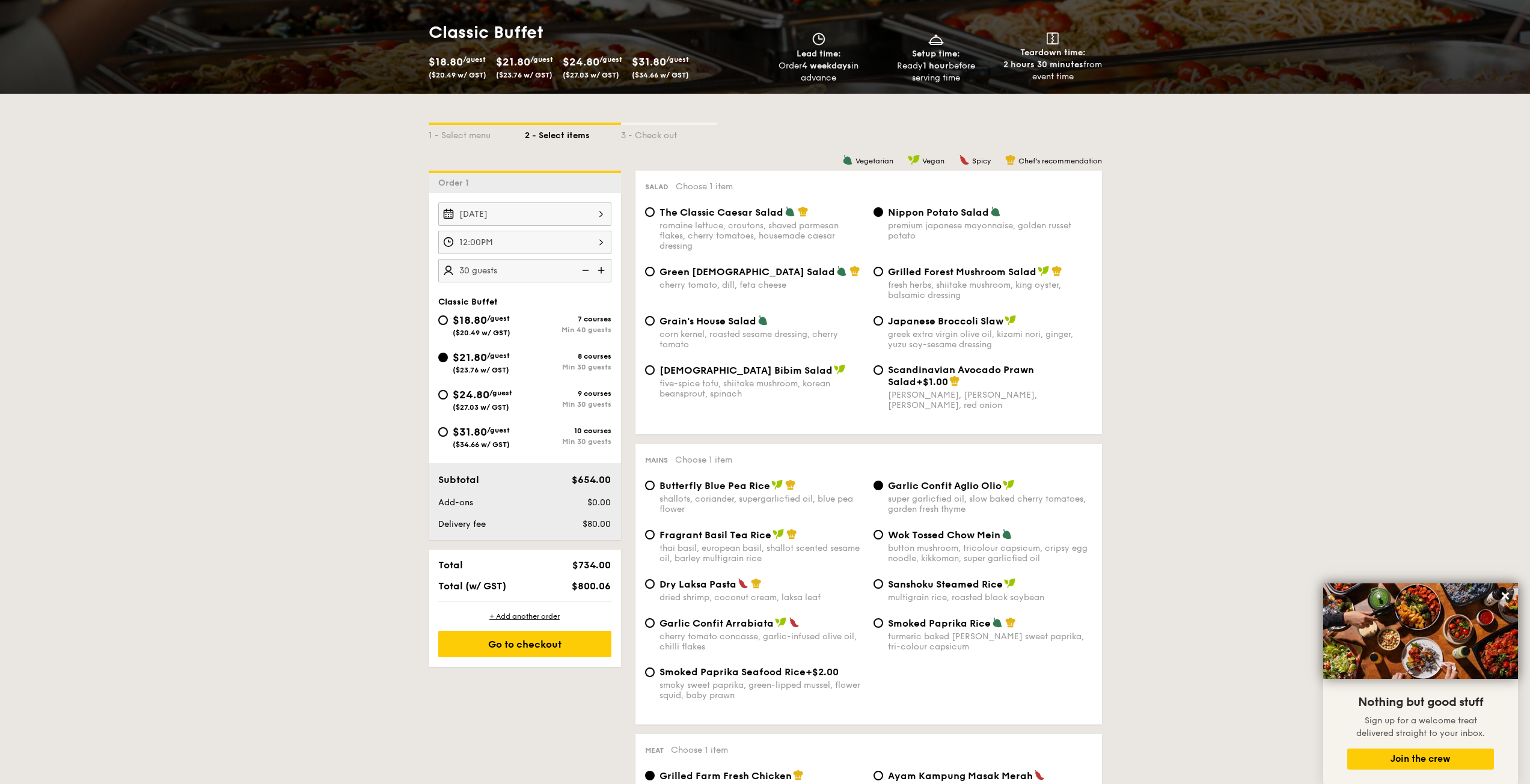
scroll to position [220, 0]
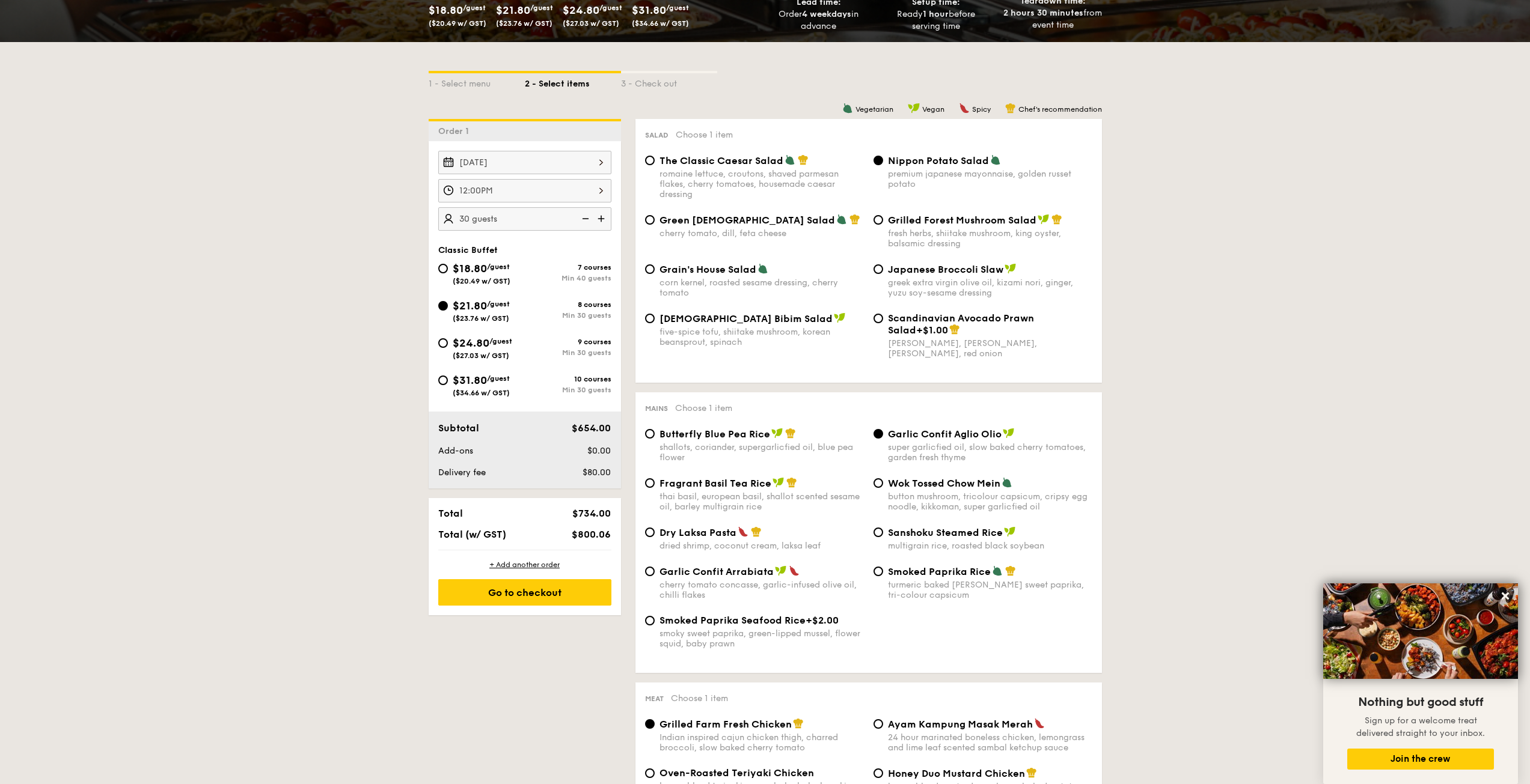
click at [938, 314] on span "Scandinavian Avocado Prawn Salad" at bounding box center [961, 324] width 146 height 23
click at [884, 314] on input "Scandinavian Avocado Prawn Salad +$1.00 virgin [PERSON_NAME] dressing, dijon mu…" at bounding box center [878, 318] width 10 height 10
radio input "true"
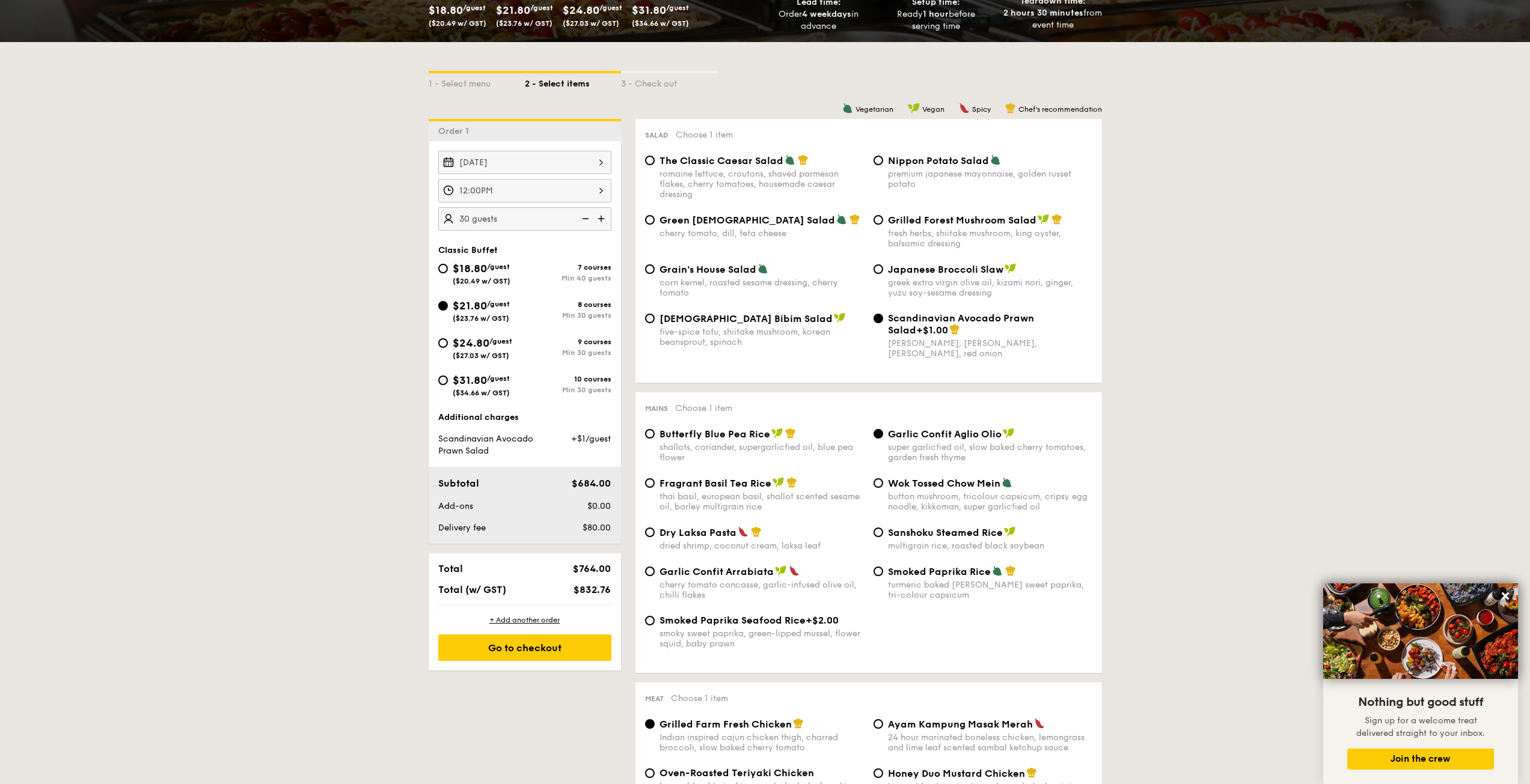
click at [956, 229] on div "fresh herbs, shiitake mushroom, king oyster, balsamic dressing" at bounding box center [990, 238] width 205 height 20
click at [884, 225] on input "Grilled Forest Mushroom Salad fresh herbs, shiitake mushroom, king oyster, bals…" at bounding box center [878, 220] width 10 height 10
radio input "true"
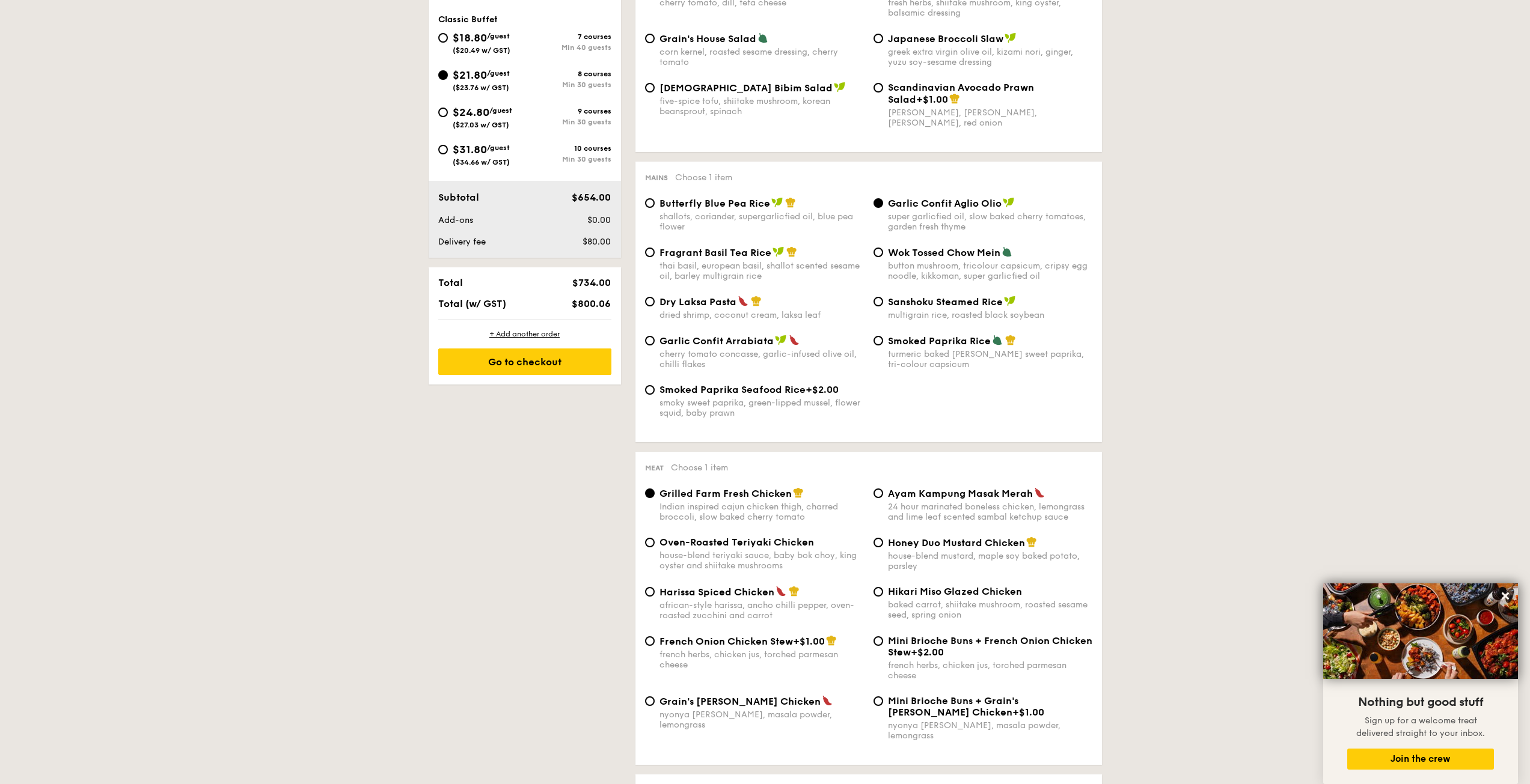
scroll to position [460, 0]
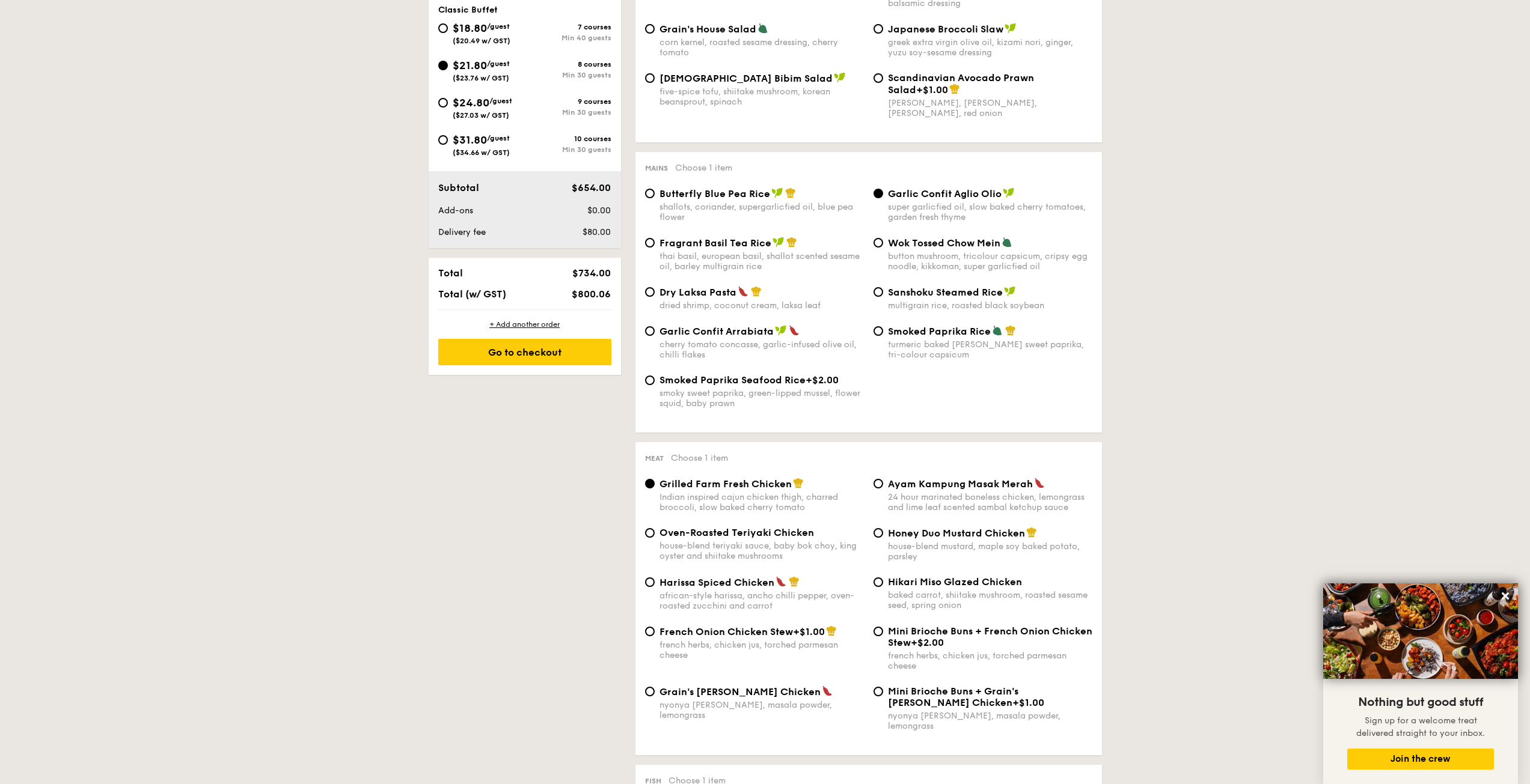
click at [776, 205] on div "shallots, coriander, supergarlicfied oil, blue pea flower" at bounding box center [761, 211] width 205 height 20
click at [655, 199] on input "Butterfly Blue Pea Rice shallots, coriander, supergarlicfied oil, blue pea flow…" at bounding box center [650, 193] width 10 height 10
radio input "true"
click at [749, 298] on div "Dry Laksa Pasta dried shrimp, coconut cream, laksa leaf" at bounding box center [761, 298] width 205 height 25
click at [655, 297] on input "Dry Laksa Pasta dried shrimp, coconut cream, laksa leaf" at bounding box center [650, 292] width 10 height 10
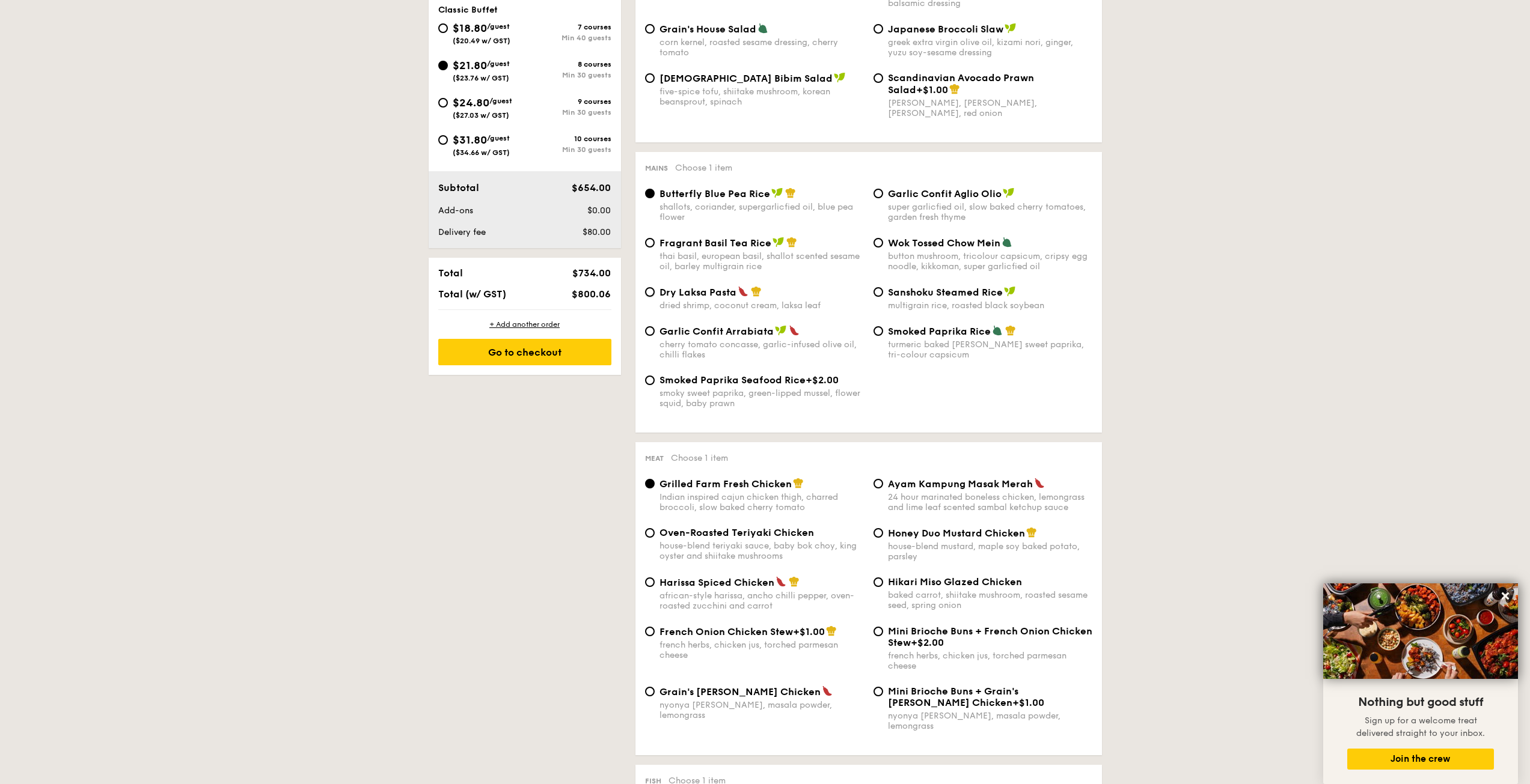
radio input "true"
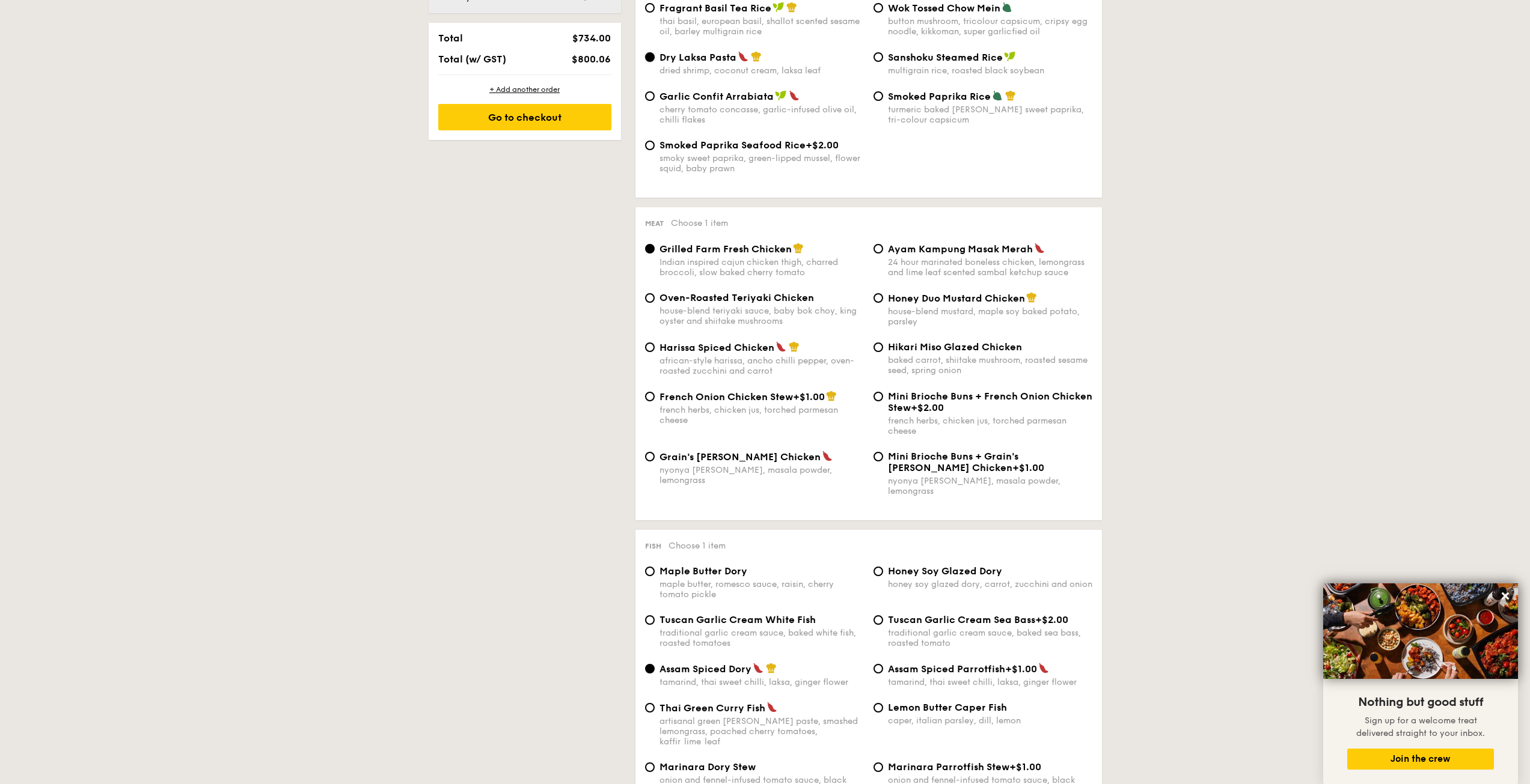
scroll to position [701, 0]
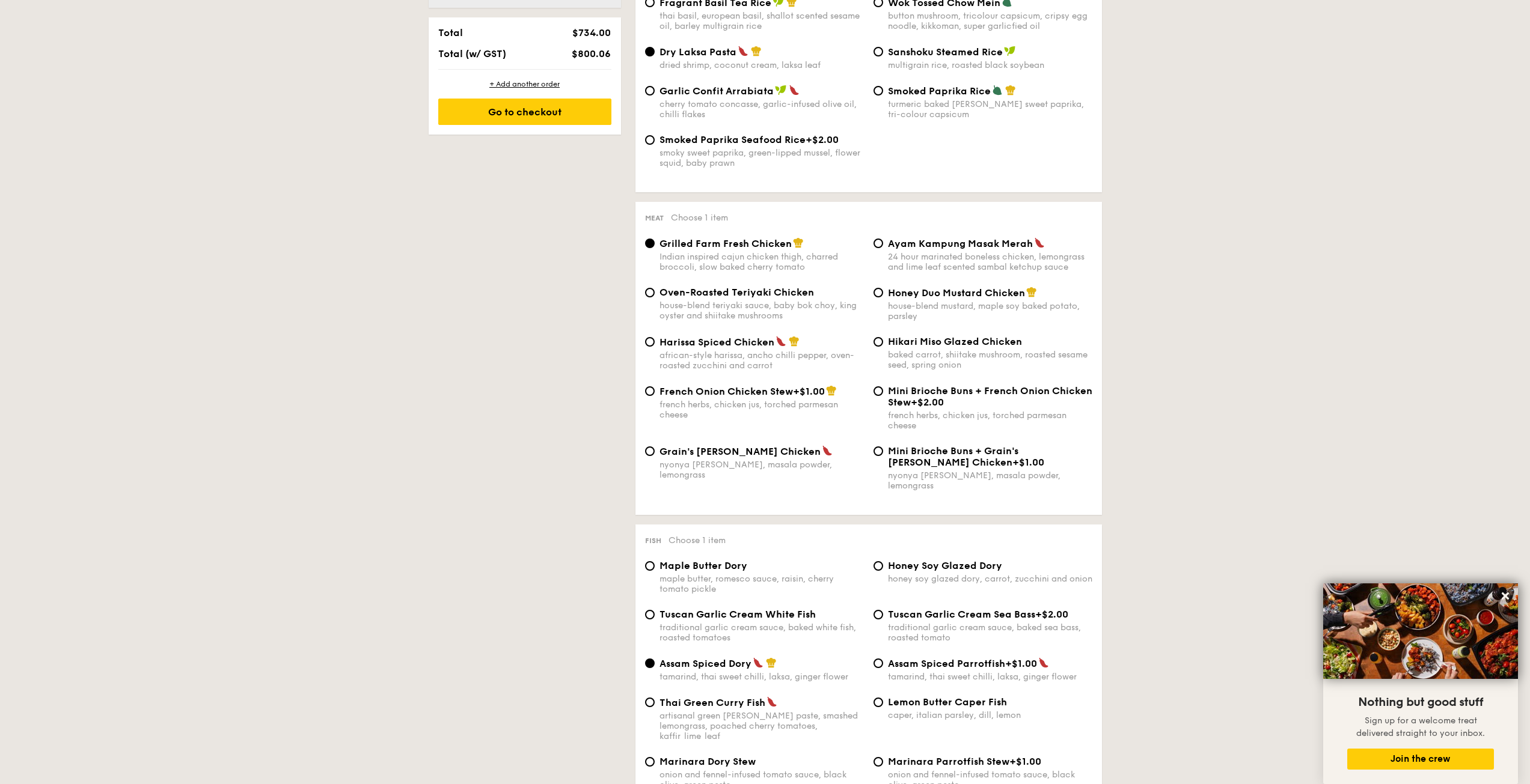
click at [774, 395] on span "French Onion Chicken Stew" at bounding box center [726, 391] width 134 height 11
click at [655, 395] on input "French Onion Chicken Stew +$1.00 french herbs, chicken jus, torched parmesan ch…" at bounding box center [650, 391] width 10 height 10
radio input "true"
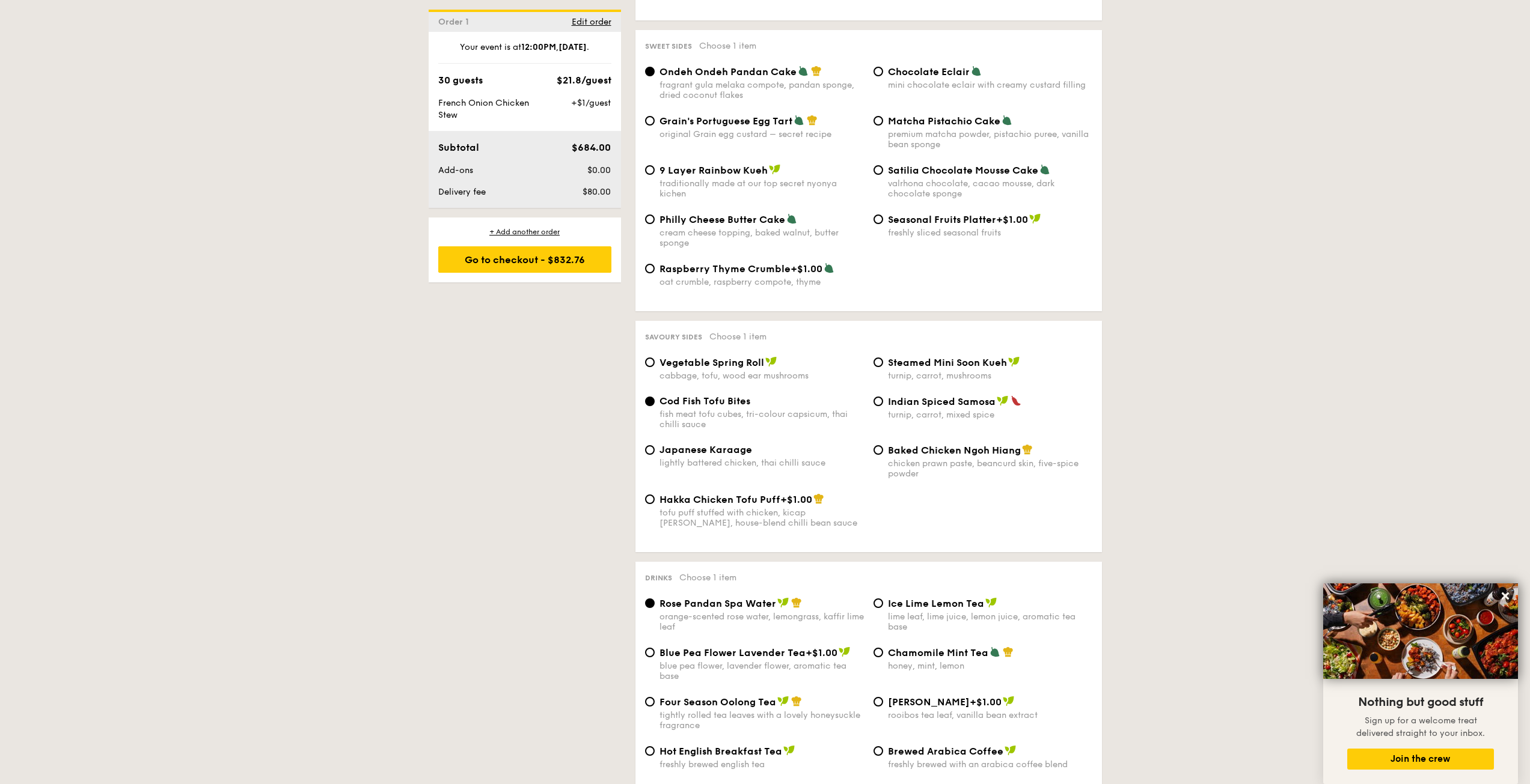
scroll to position [1958, 0]
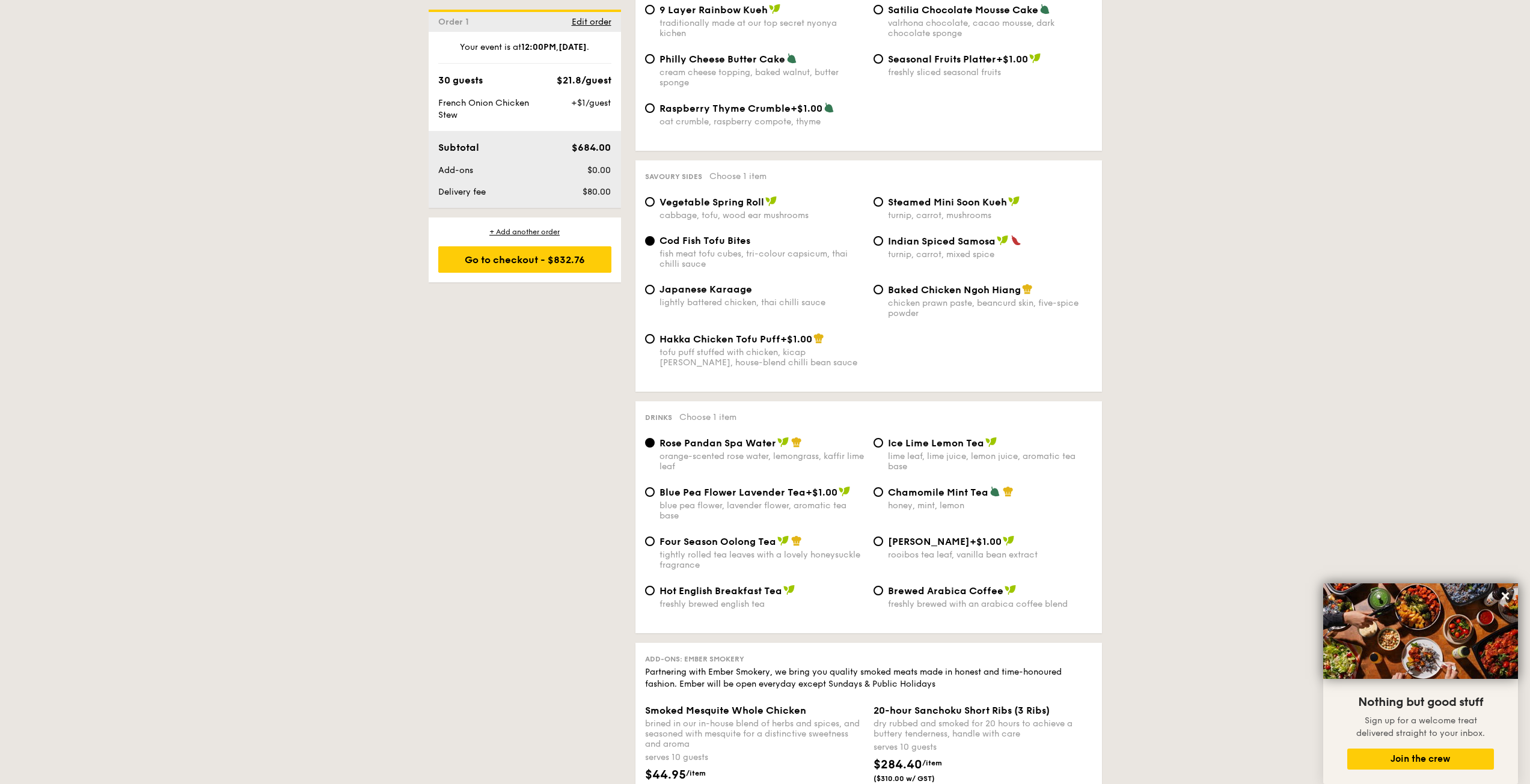
click at [937, 284] on span "Baked Chicken Ngoh Hiang" at bounding box center [954, 289] width 133 height 11
click at [884, 285] on input "Baked Chicken Ngoh Hiang chicken prawn paste, beancurd skin, five-spice powder" at bounding box center [878, 289] width 10 height 10
radio input "true"
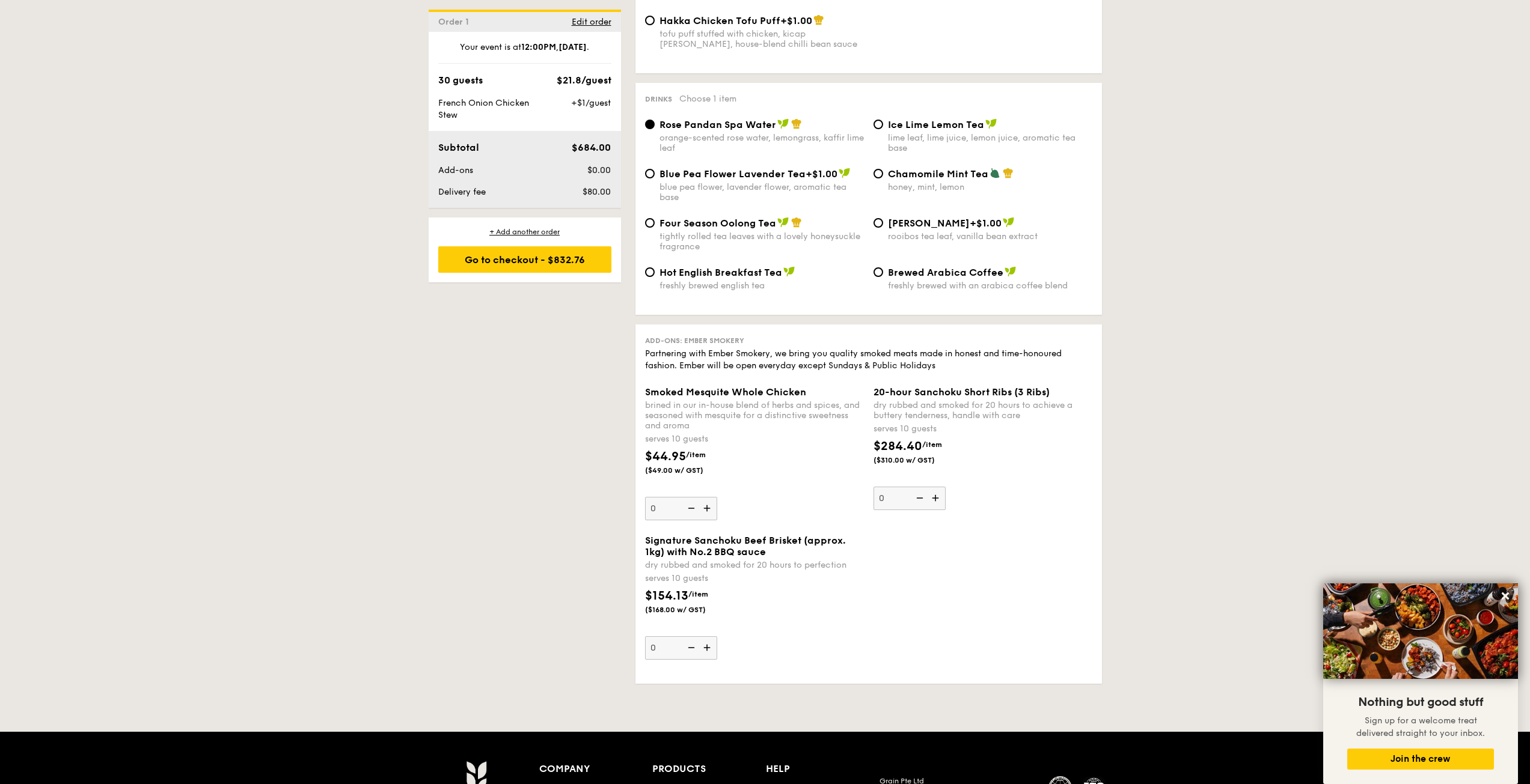
drag, startPoint x: 1231, startPoint y: 456, endPoint x: 1250, endPoint y: 358, distance: 99.8
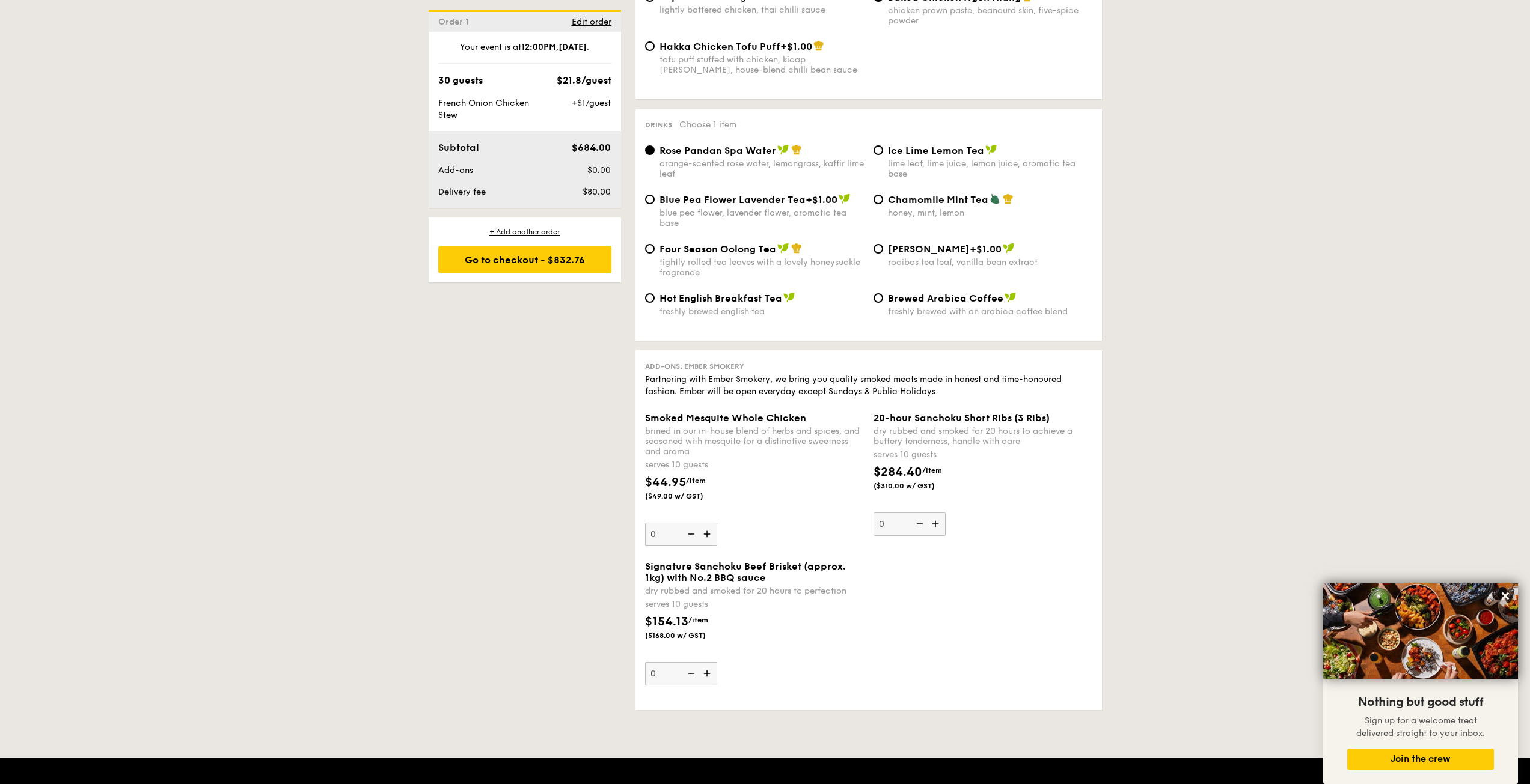
drag, startPoint x: 1265, startPoint y: 479, endPoint x: 1262, endPoint y: 453, distance: 26.2
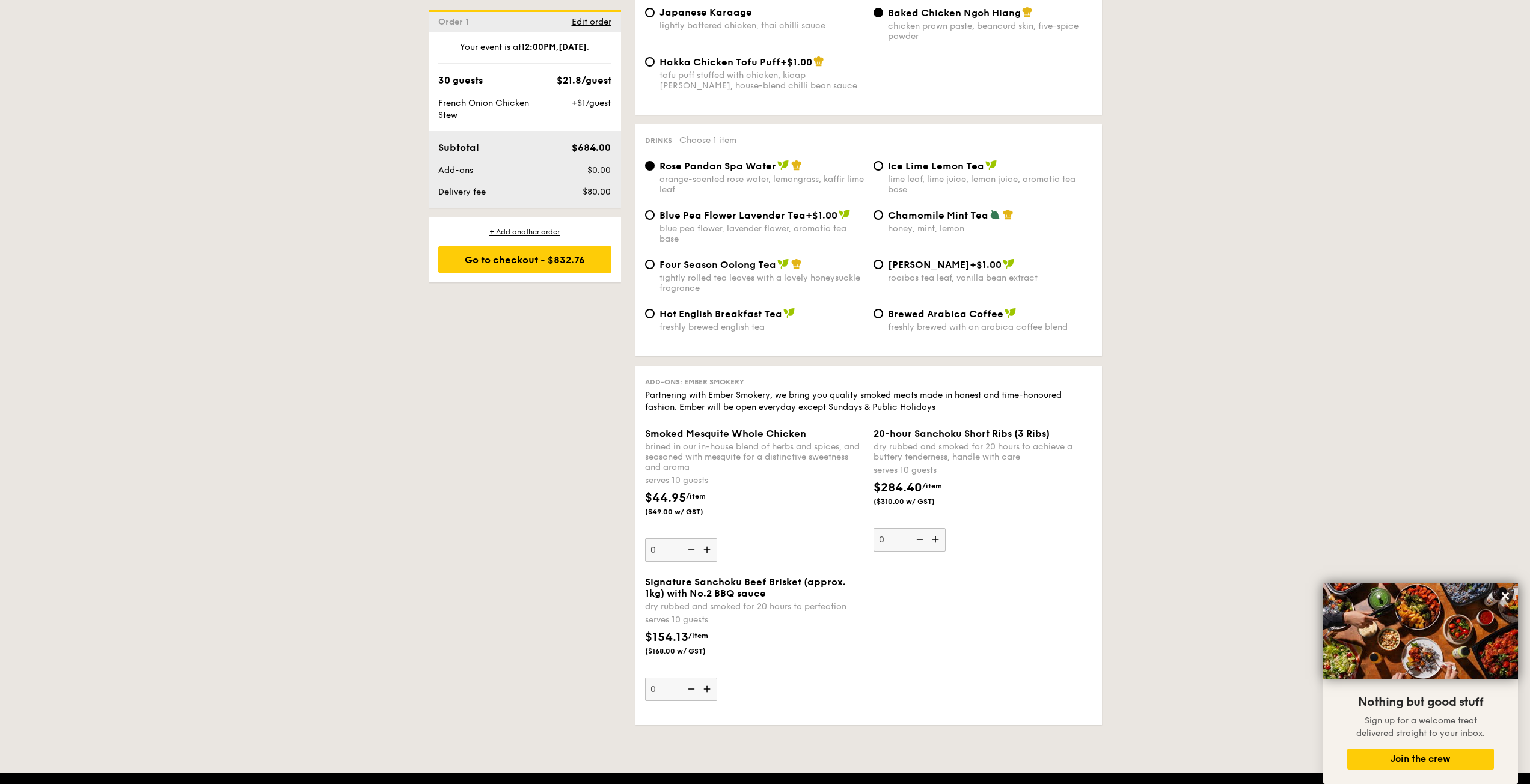
drag, startPoint x: 1255, startPoint y: 507, endPoint x: 1251, endPoint y: 471, distance: 36.2
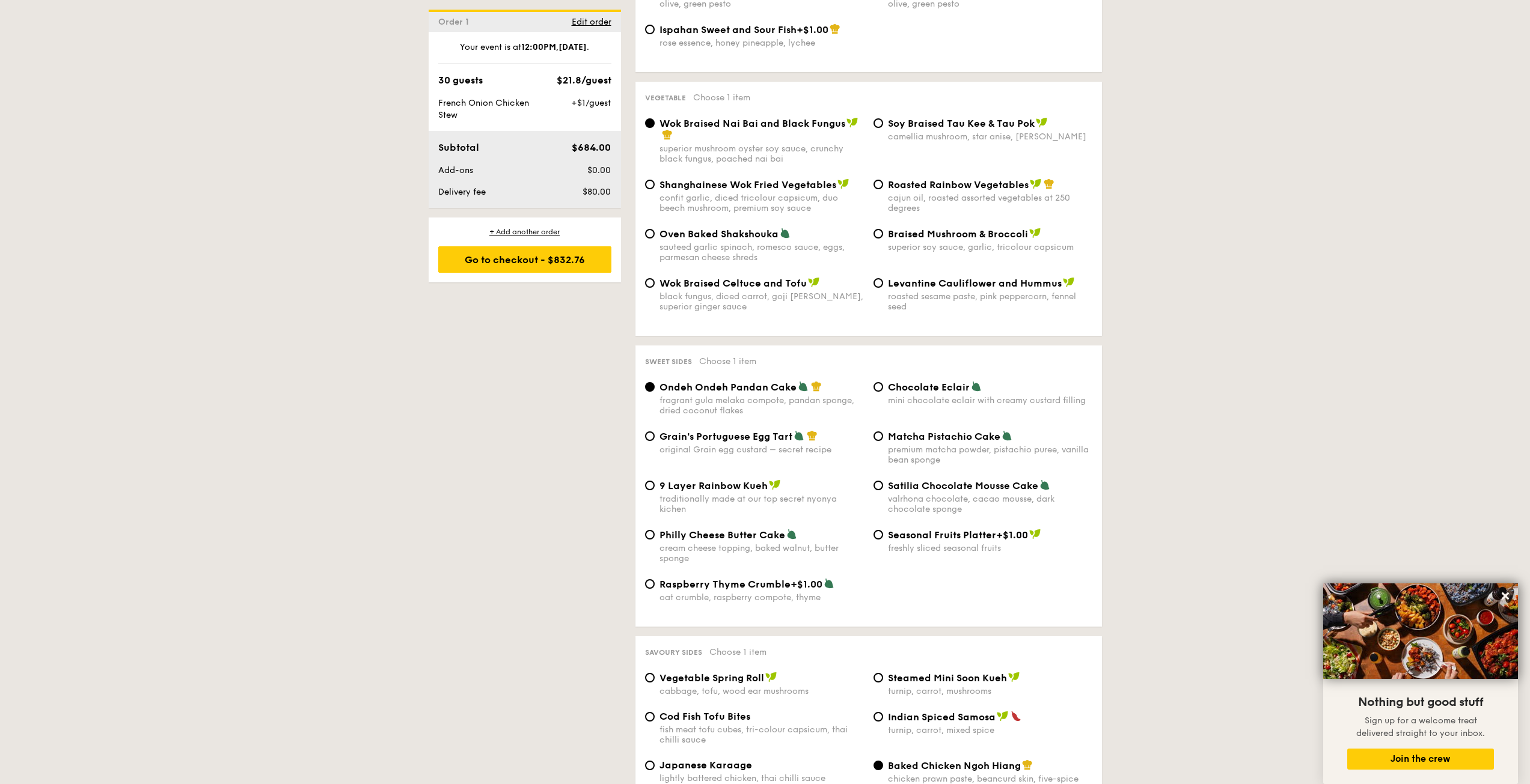
drag, startPoint x: 1247, startPoint y: 480, endPoint x: 1238, endPoint y: 397, distance: 83.5
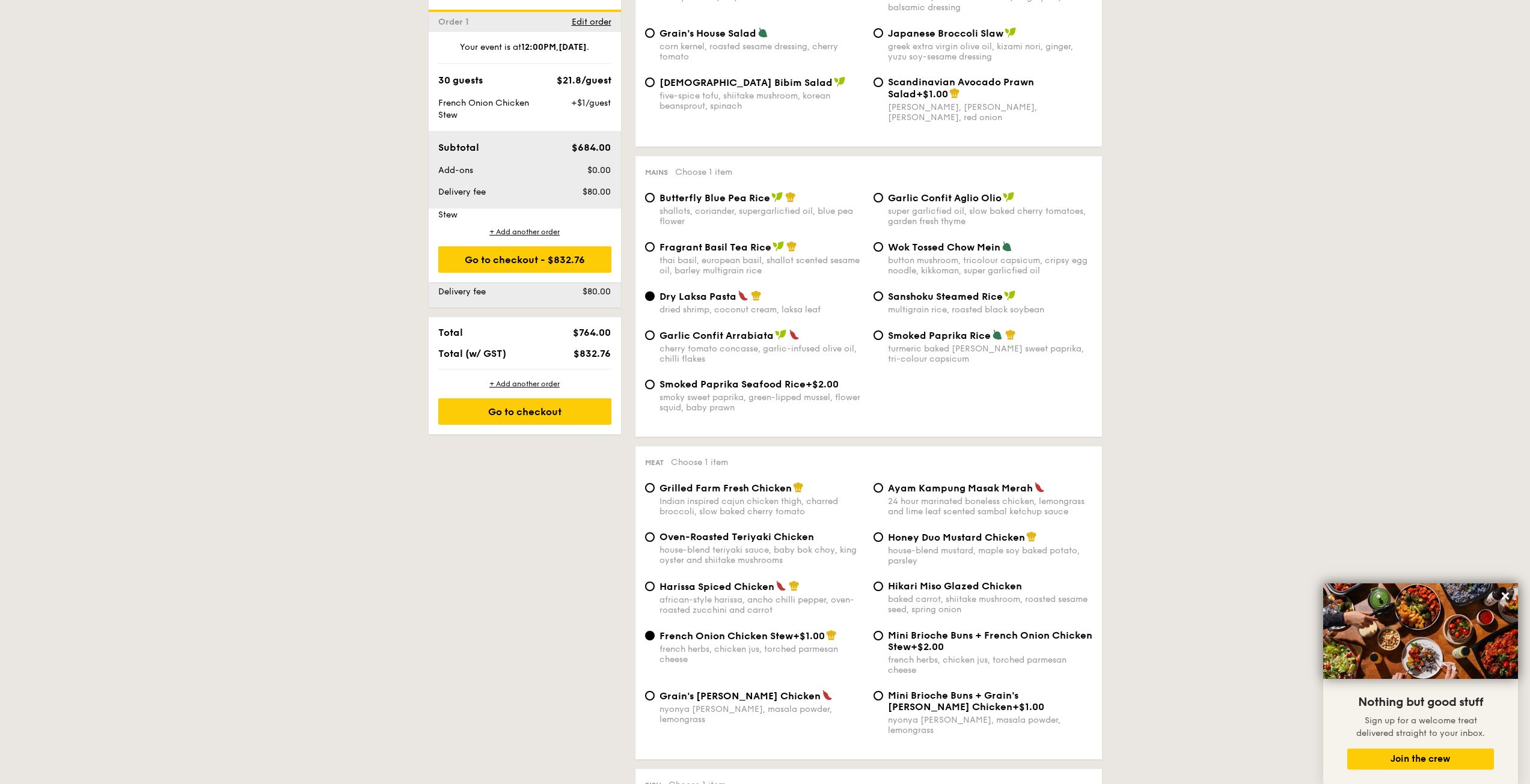
scroll to position [0, 0]
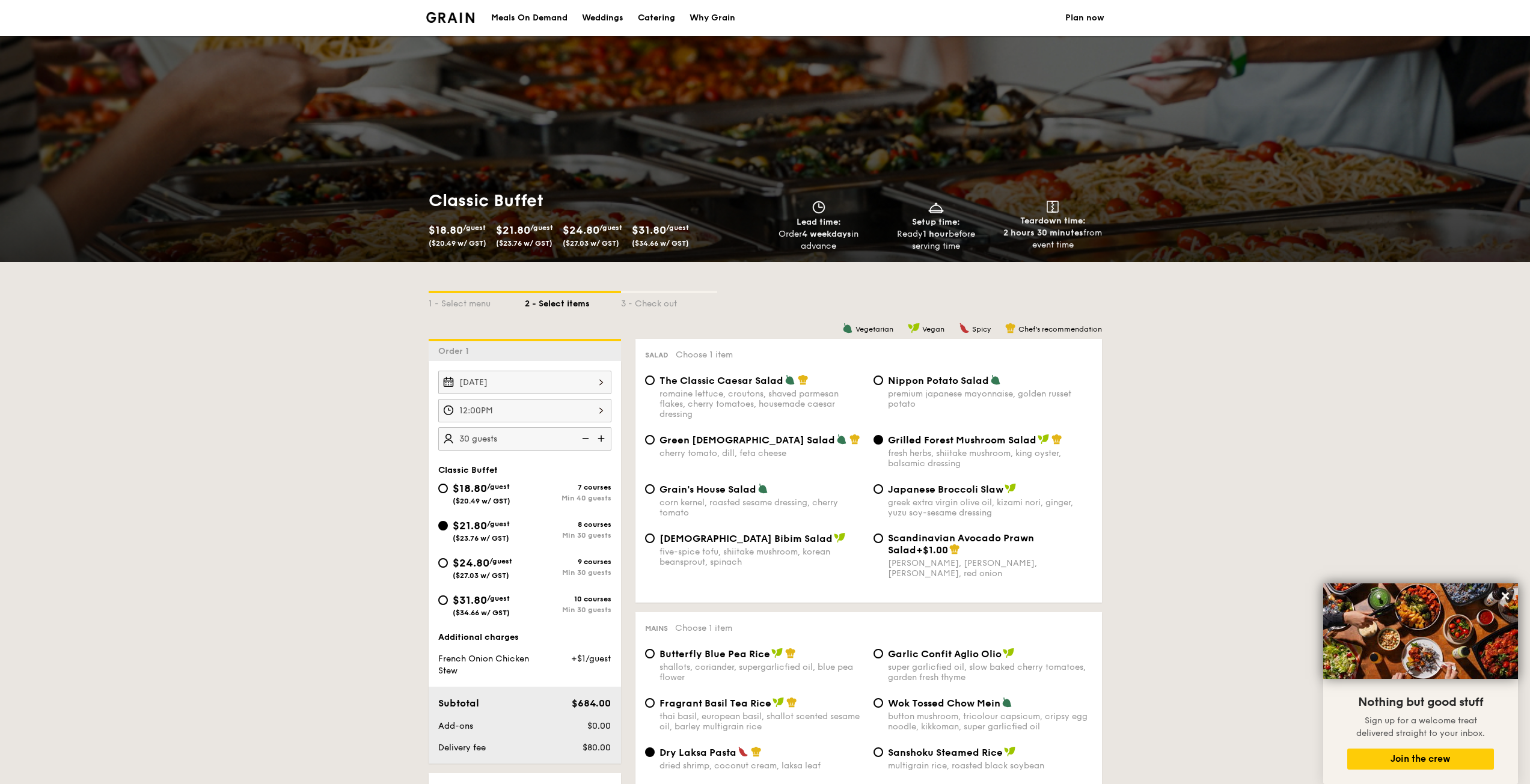
drag, startPoint x: 1254, startPoint y: 525, endPoint x: 1247, endPoint y: 334, distance: 191.1
